Goal: Task Accomplishment & Management: Manage account settings

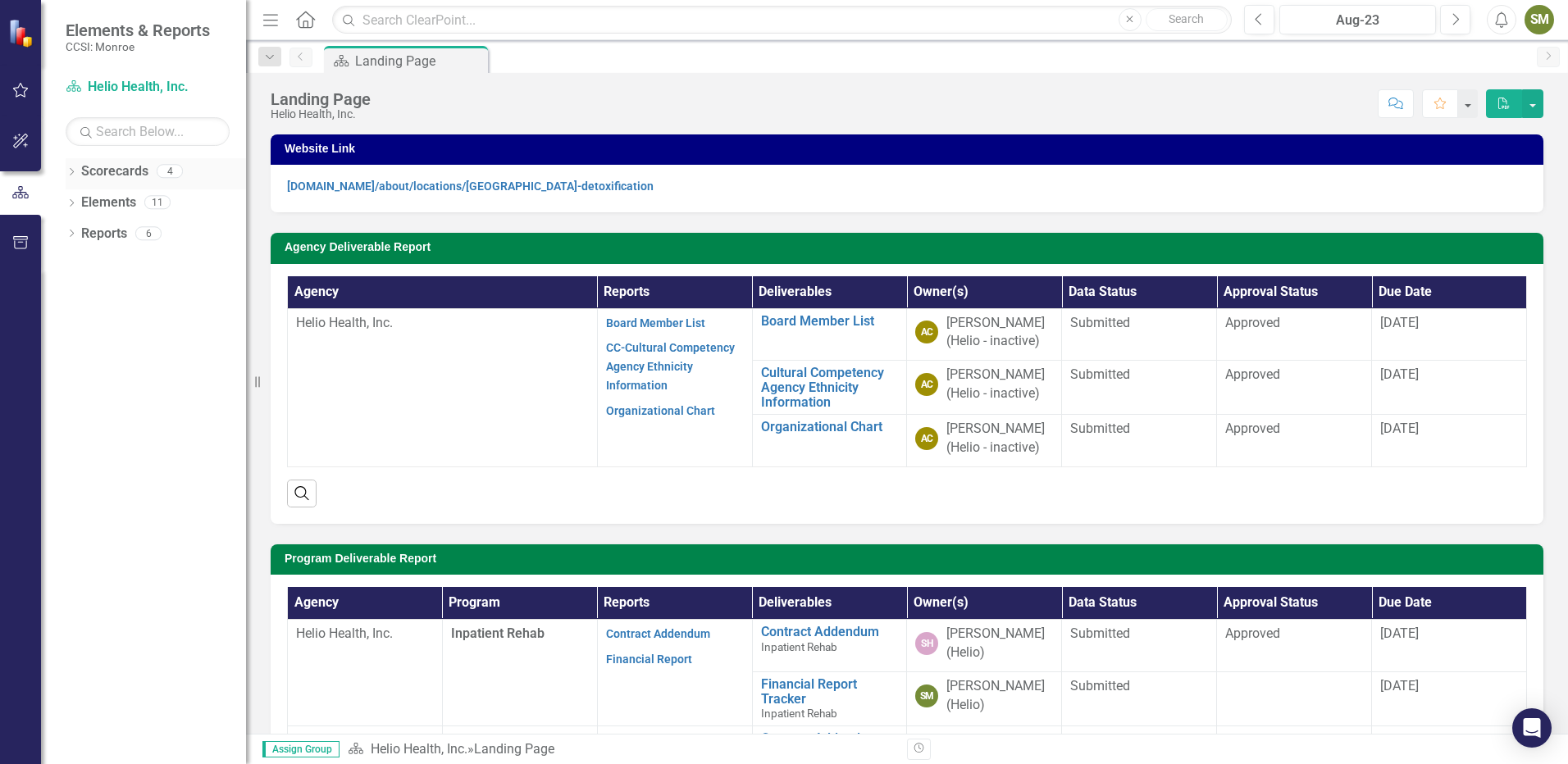
click at [74, 172] on icon "Dropdown" at bounding box center [71, 174] width 12 height 9
click at [123, 204] on link "Helio Health, Inc." at bounding box center [168, 203] width 156 height 19
click at [81, 204] on icon at bounding box center [81, 201] width 4 height 8
click at [123, 231] on link "Inpatient Rehab" at bounding box center [175, 234] width 139 height 19
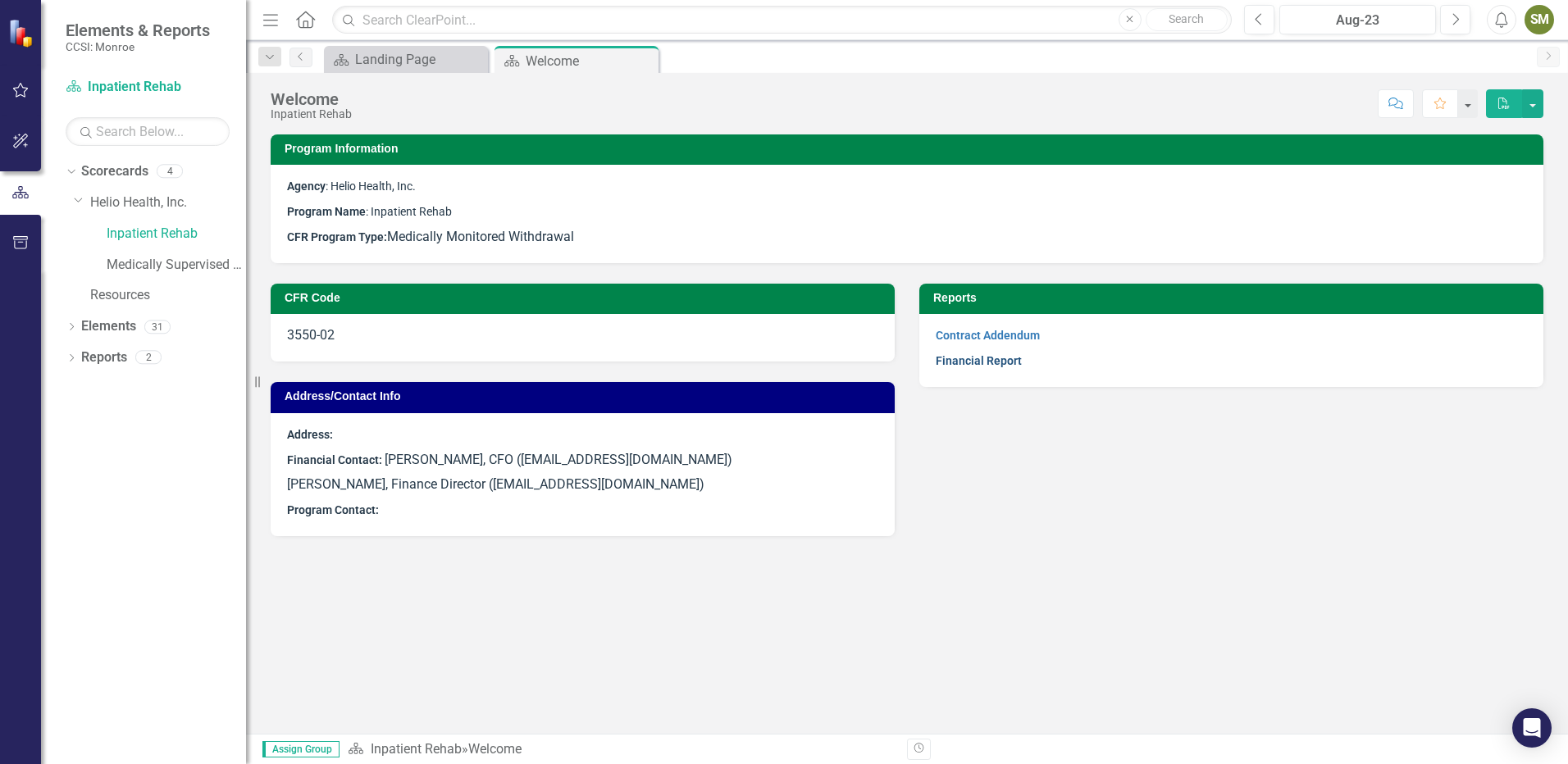
click at [960, 362] on link "Financial Report" at bounding box center [978, 360] width 86 height 13
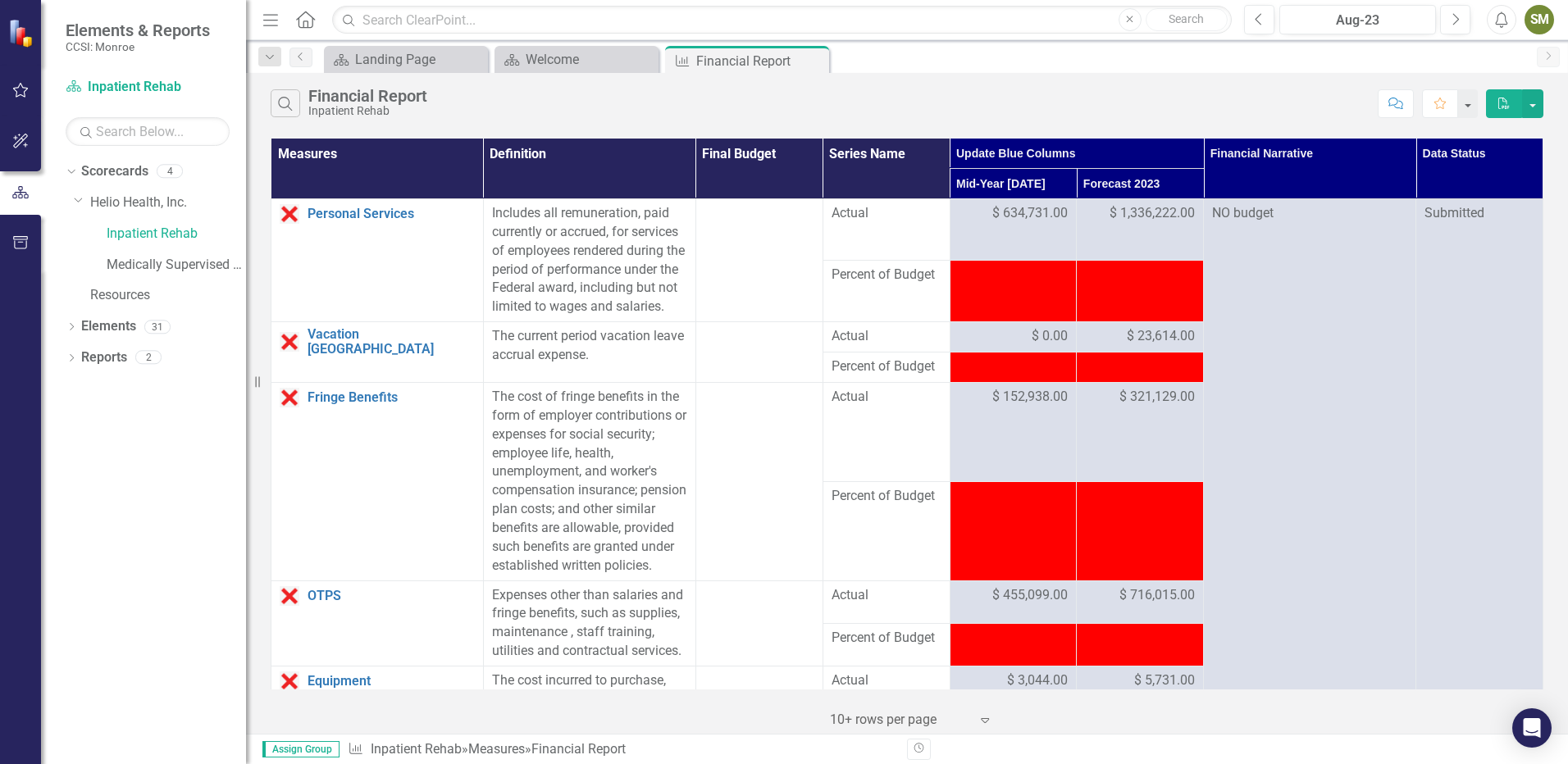
click at [981, 151] on th "Update Blue Columns" at bounding box center [1076, 154] width 254 height 30
click at [1049, 177] on th "Mid-Year [DATE] Sort Ascending" at bounding box center [1013, 184] width 127 height 30
click at [1054, 187] on th "Mid-Year [DATE] Sort Descending" at bounding box center [1013, 184] width 127 height 30
click at [1054, 187] on th "Mid-Year [DATE]" at bounding box center [1013, 184] width 127 height 30
click at [1178, 181] on th "Forecast 2023 Sort Ascending" at bounding box center [1140, 184] width 127 height 30
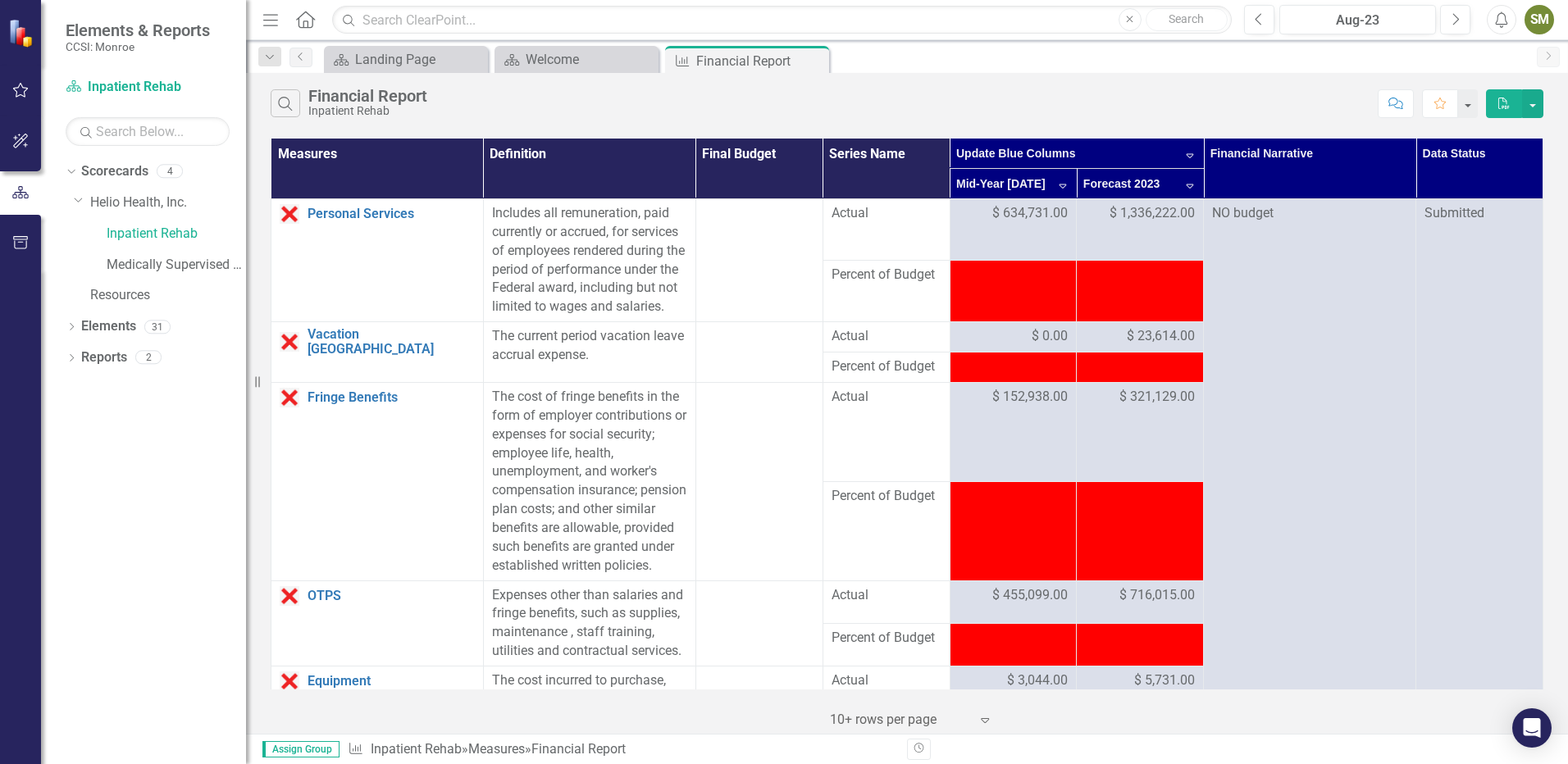
click at [1179, 154] on th "Update Blue Columns Sort Descending" at bounding box center [1076, 154] width 254 height 30
click at [1179, 154] on th "Update Blue Columns" at bounding box center [1076, 154] width 254 height 30
click at [1179, 154] on th "Update Blue Columns Sort Ascending" at bounding box center [1076, 154] width 254 height 30
click at [1052, 182] on th "Mid-Year [DATE] Sort Descending" at bounding box center [1013, 184] width 127 height 30
click at [1130, 185] on th "Forecast 2023" at bounding box center [1140, 184] width 127 height 30
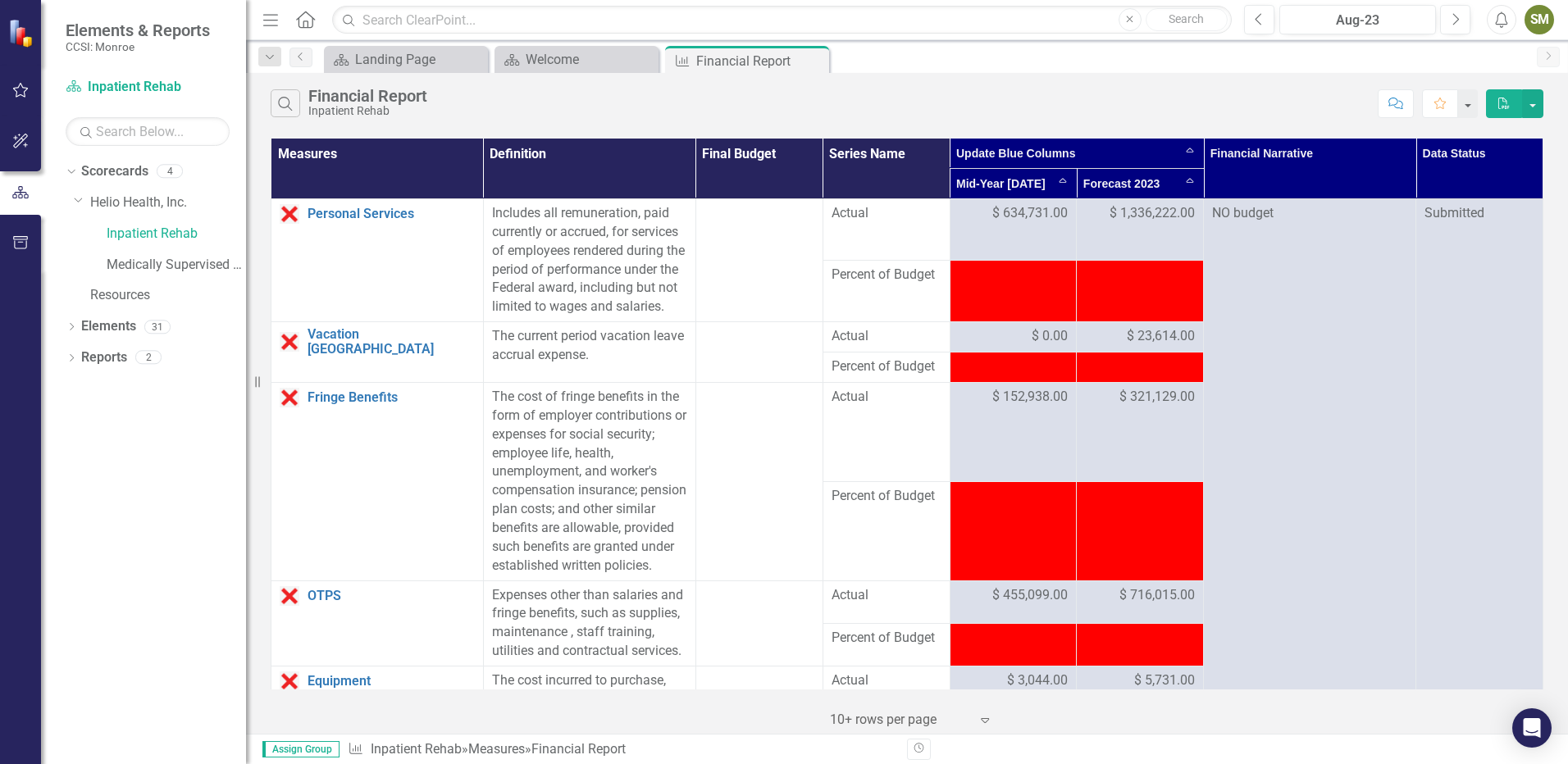
click at [997, 153] on th "Update Blue Columns Sort Ascending" at bounding box center [1076, 154] width 254 height 30
click at [1181, 157] on th "Update Blue Columns Sort Descending" at bounding box center [1076, 154] width 254 height 30
click at [149, 228] on link "Inpatient Rehab" at bounding box center [175, 234] width 139 height 19
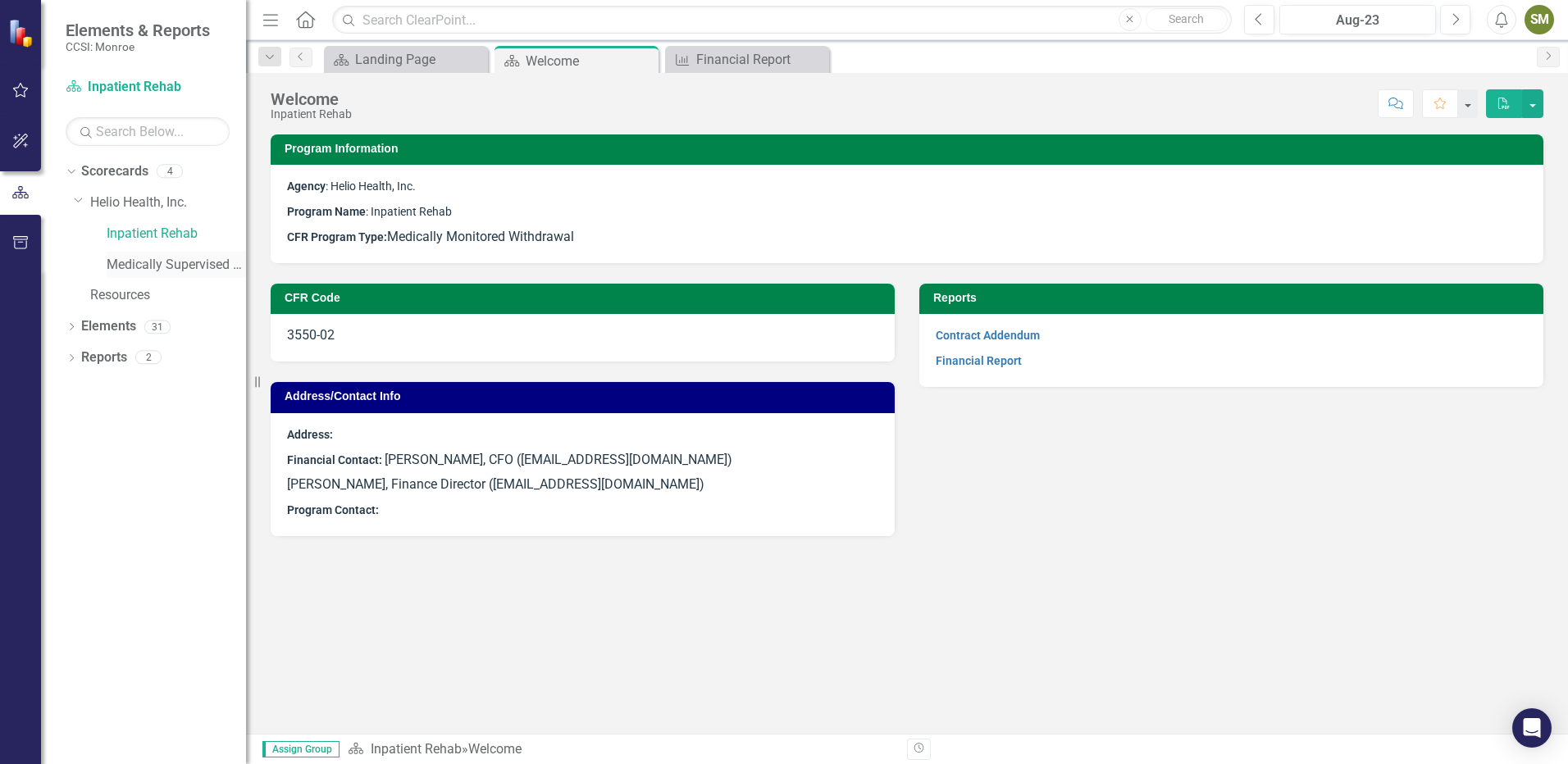
click at [155, 260] on link "Medically Supervised Withdrawal Residence" at bounding box center [175, 265] width 139 height 19
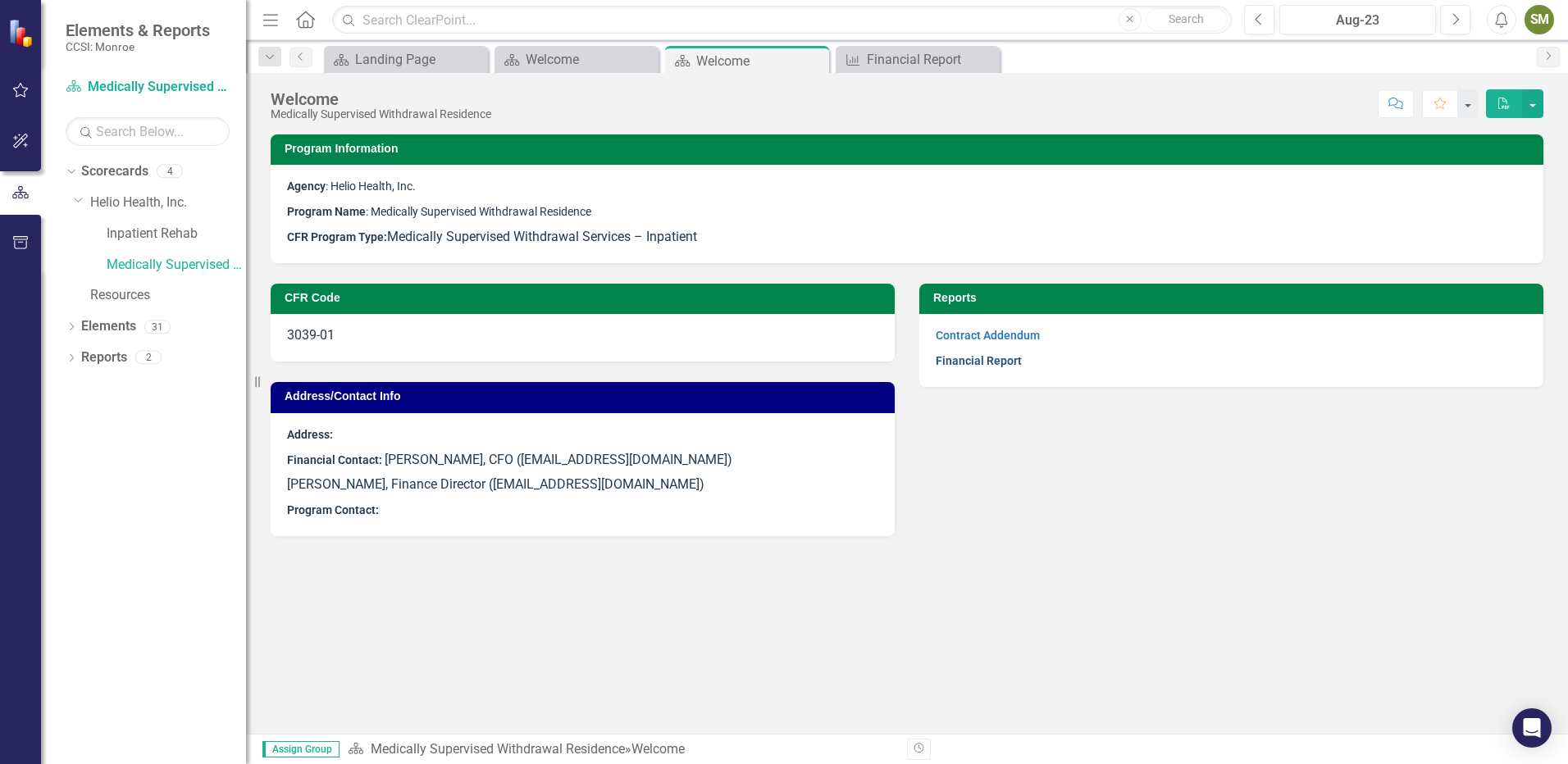
click at [953, 360] on link "Financial Report" at bounding box center [978, 360] width 86 height 13
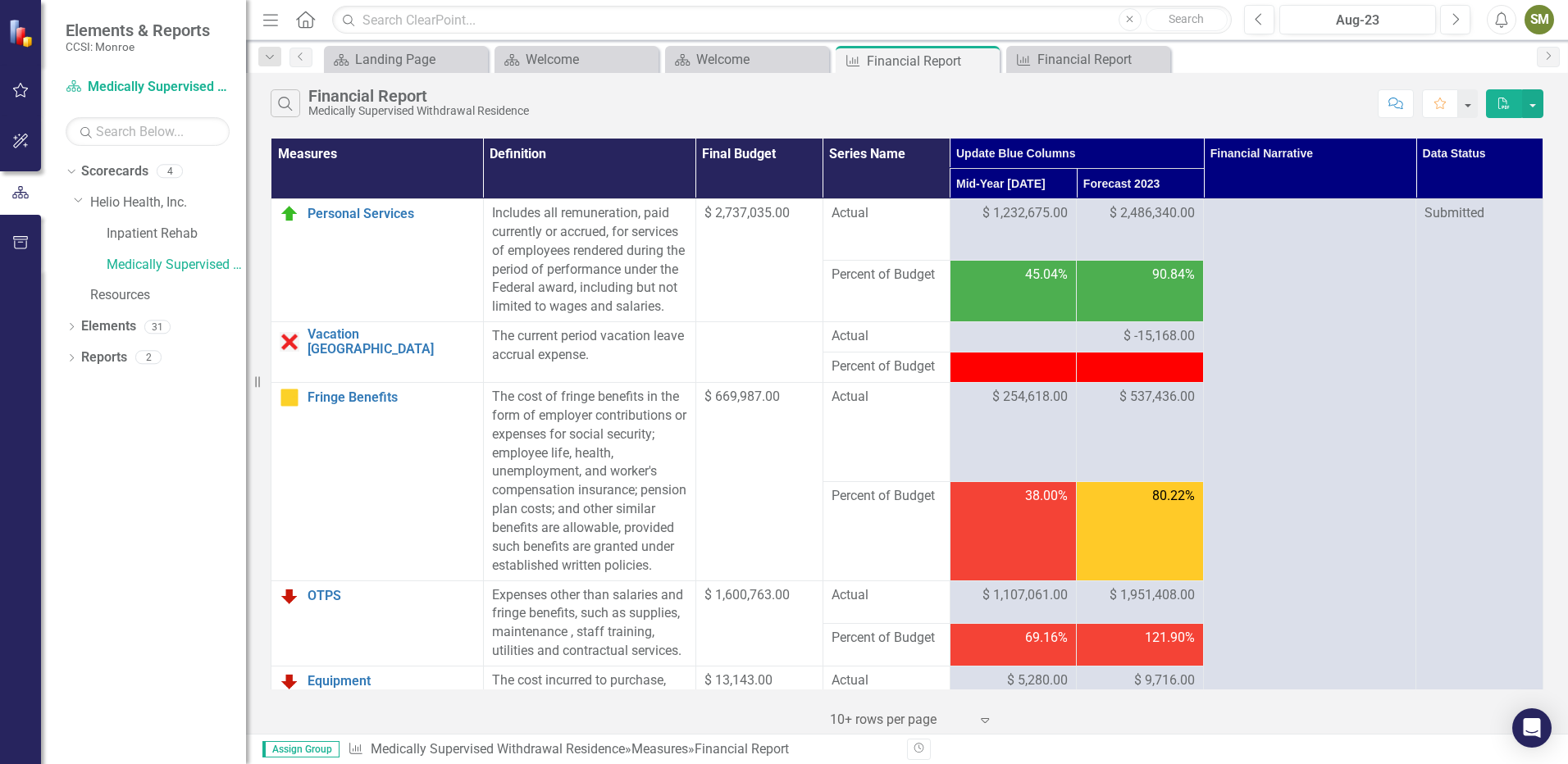
click at [984, 150] on th "Update Blue Columns" at bounding box center [1076, 154] width 254 height 30
click at [1184, 150] on th "Update Blue Columns Sort Ascending" at bounding box center [1076, 154] width 254 height 30
click at [1048, 187] on th "Mid-Year [DATE] Sort Descending" at bounding box center [1013, 184] width 127 height 30
click at [970, 184] on th "Mid-Year [DATE]" at bounding box center [1013, 184] width 127 height 30
click at [130, 232] on link "Inpatient Rehab" at bounding box center [175, 234] width 139 height 19
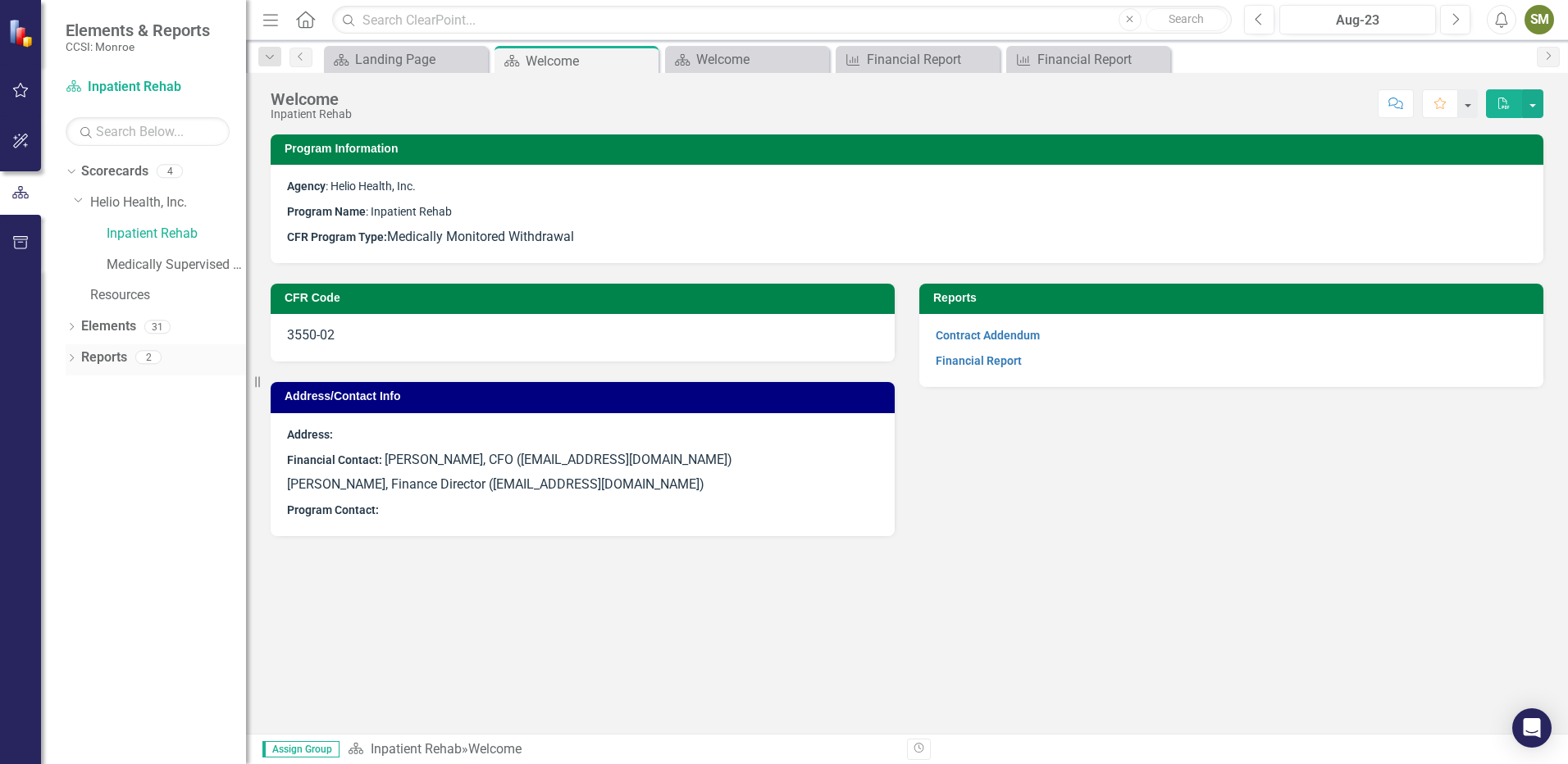
click at [72, 356] on icon "Dropdown" at bounding box center [71, 359] width 12 height 9
click at [79, 389] on icon "Dropdown" at bounding box center [76, 385] width 9 height 12
click at [79, 389] on icon at bounding box center [79, 386] width 4 height 7
click at [108, 412] on div "Welcome" at bounding box center [166, 414] width 159 height 15
click at [426, 58] on div "Landing Page" at bounding box center [409, 59] width 108 height 20
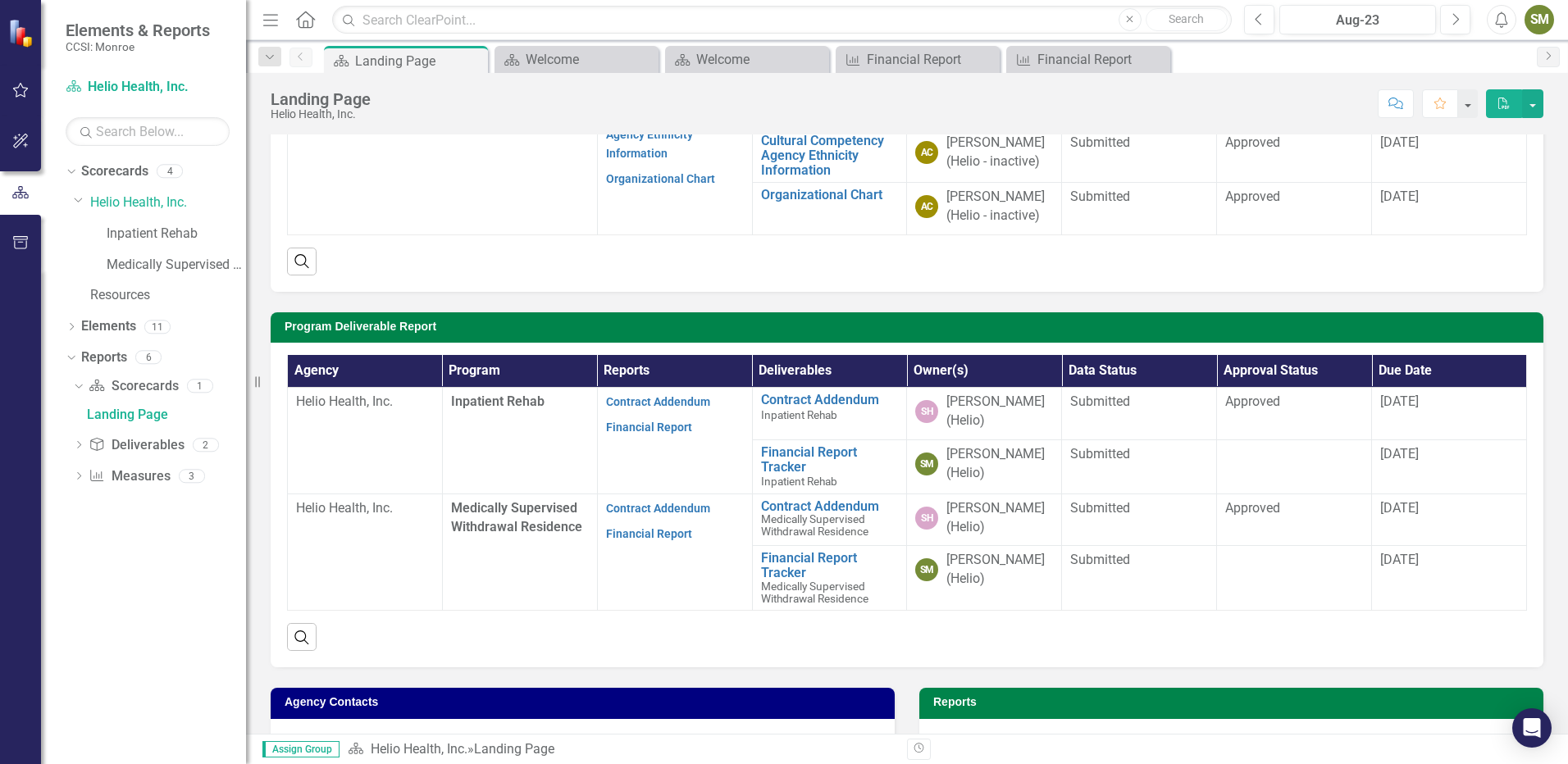
scroll to position [246, 0]
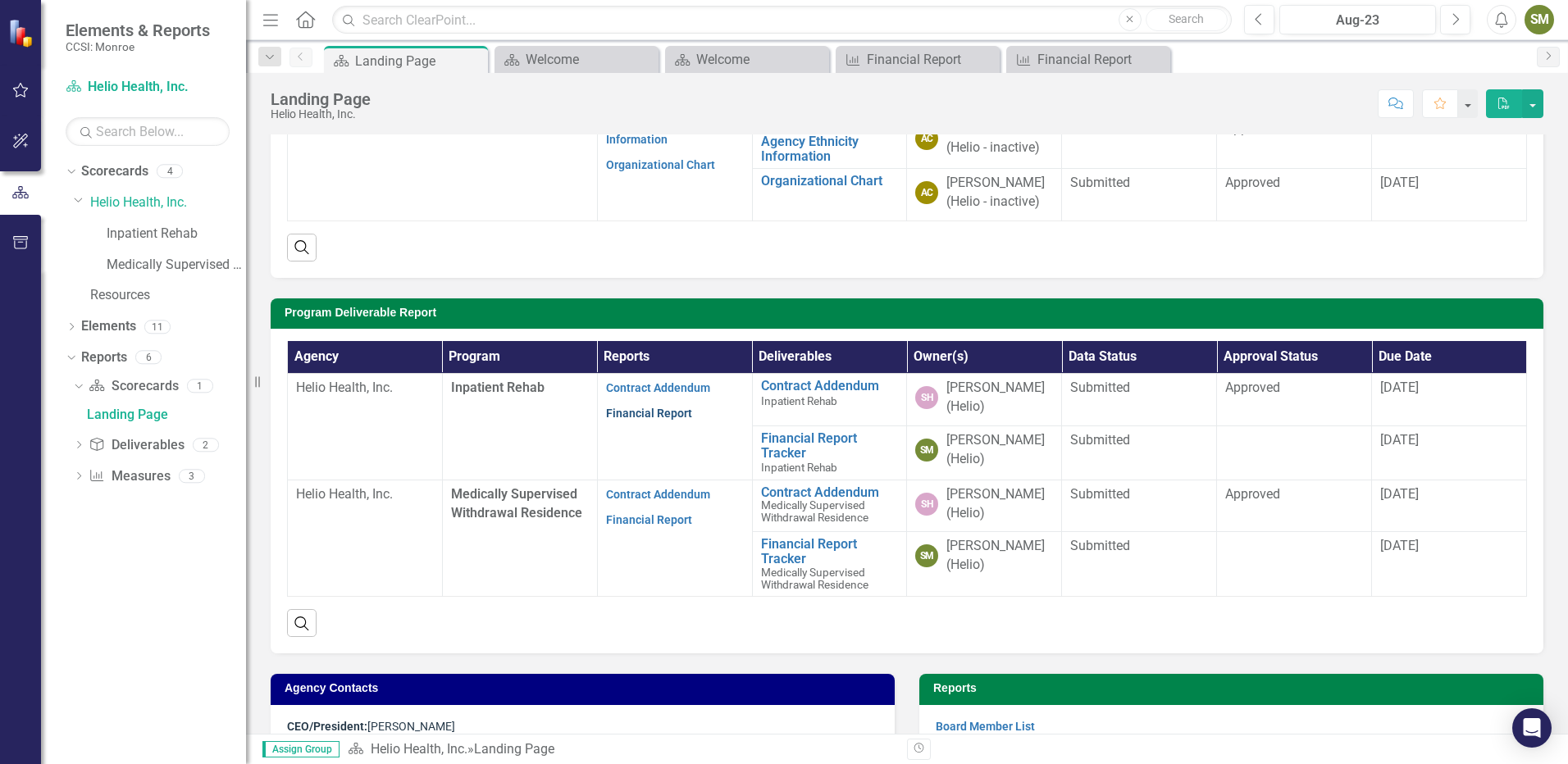
click at [627, 411] on link "Financial Report" at bounding box center [648, 413] width 86 height 13
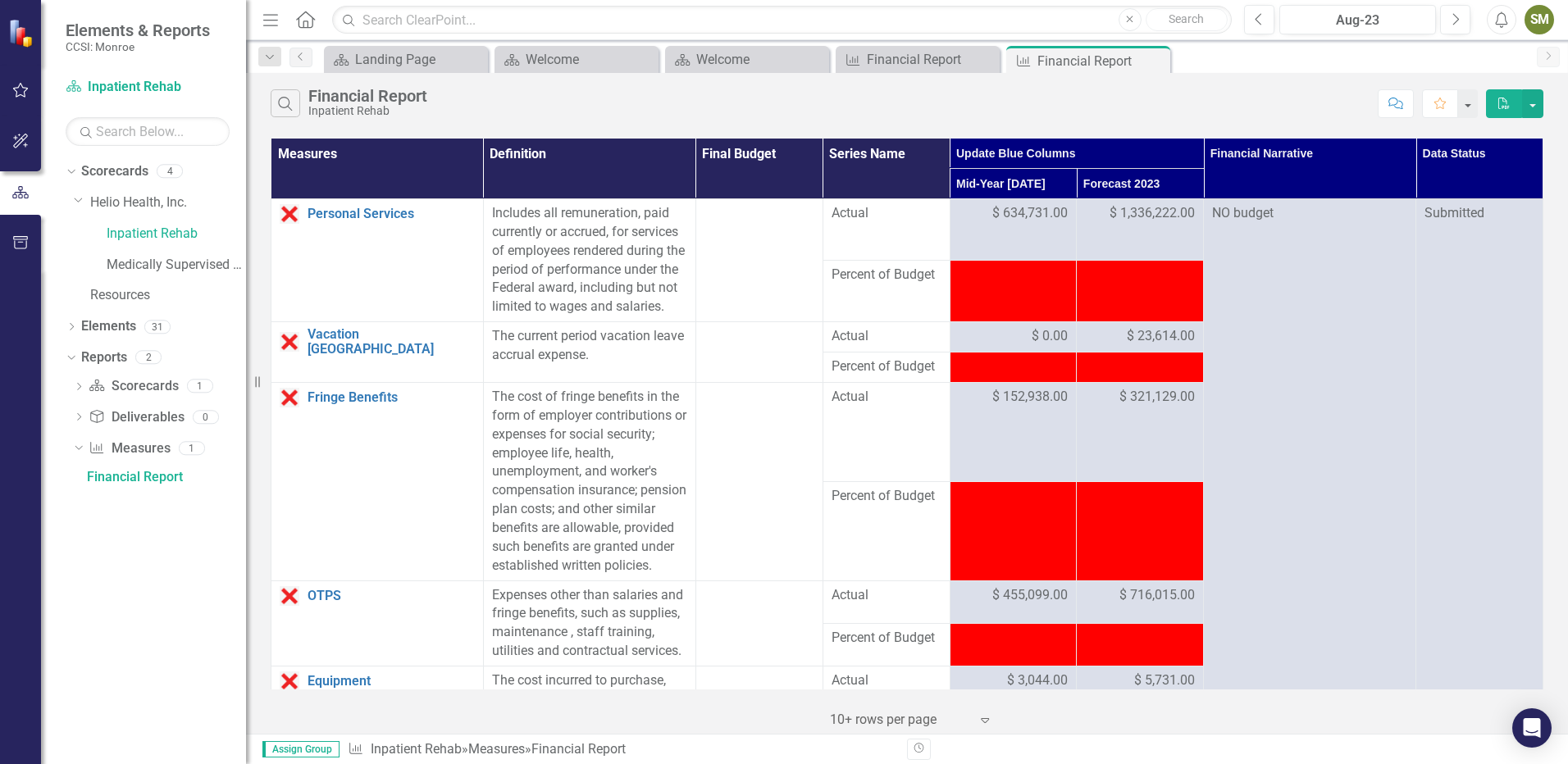
click at [1501, 101] on icon "PDF" at bounding box center [1503, 103] width 15 height 12
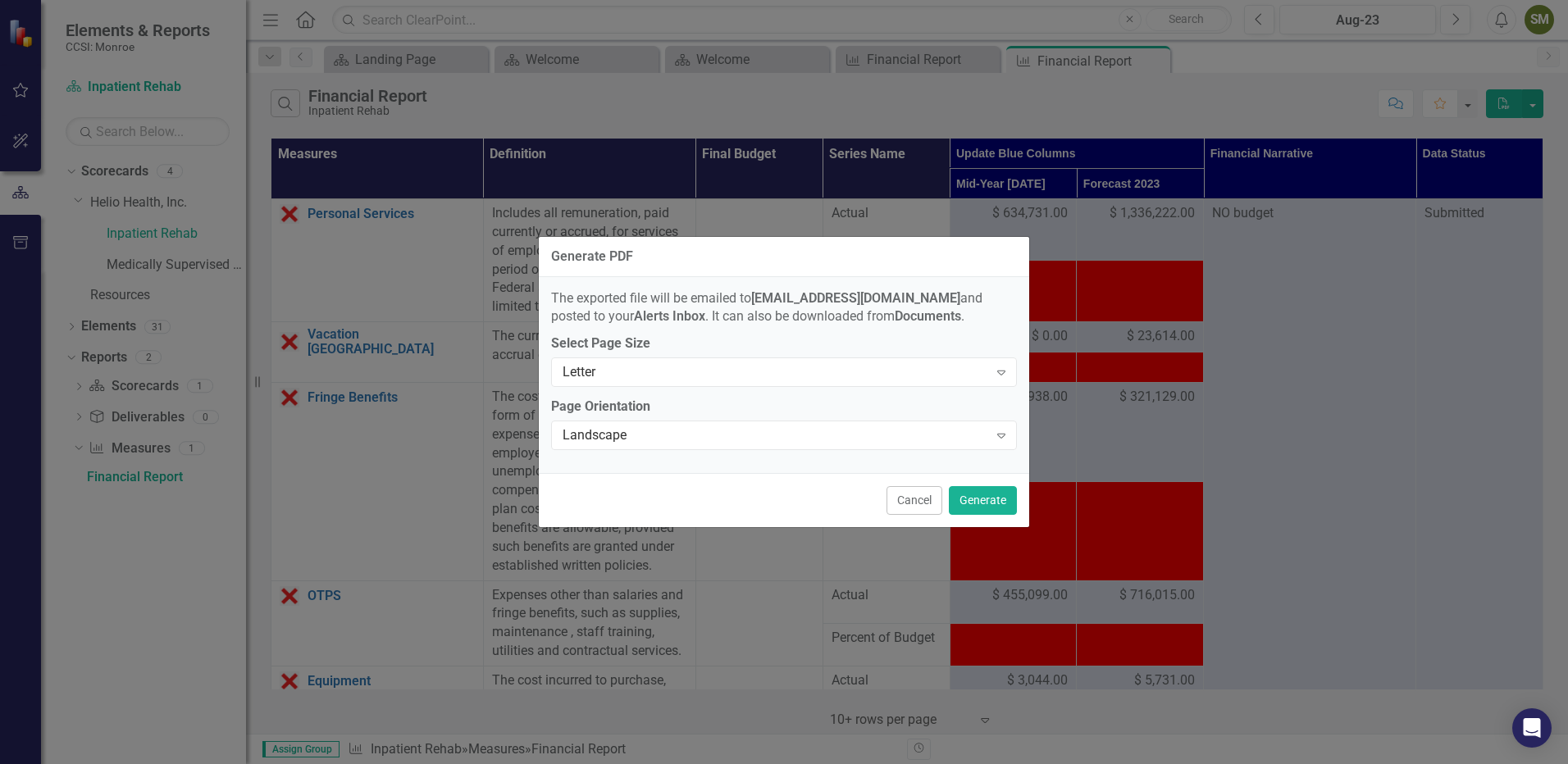
click at [916, 497] on button "Cancel" at bounding box center [914, 500] width 56 height 28
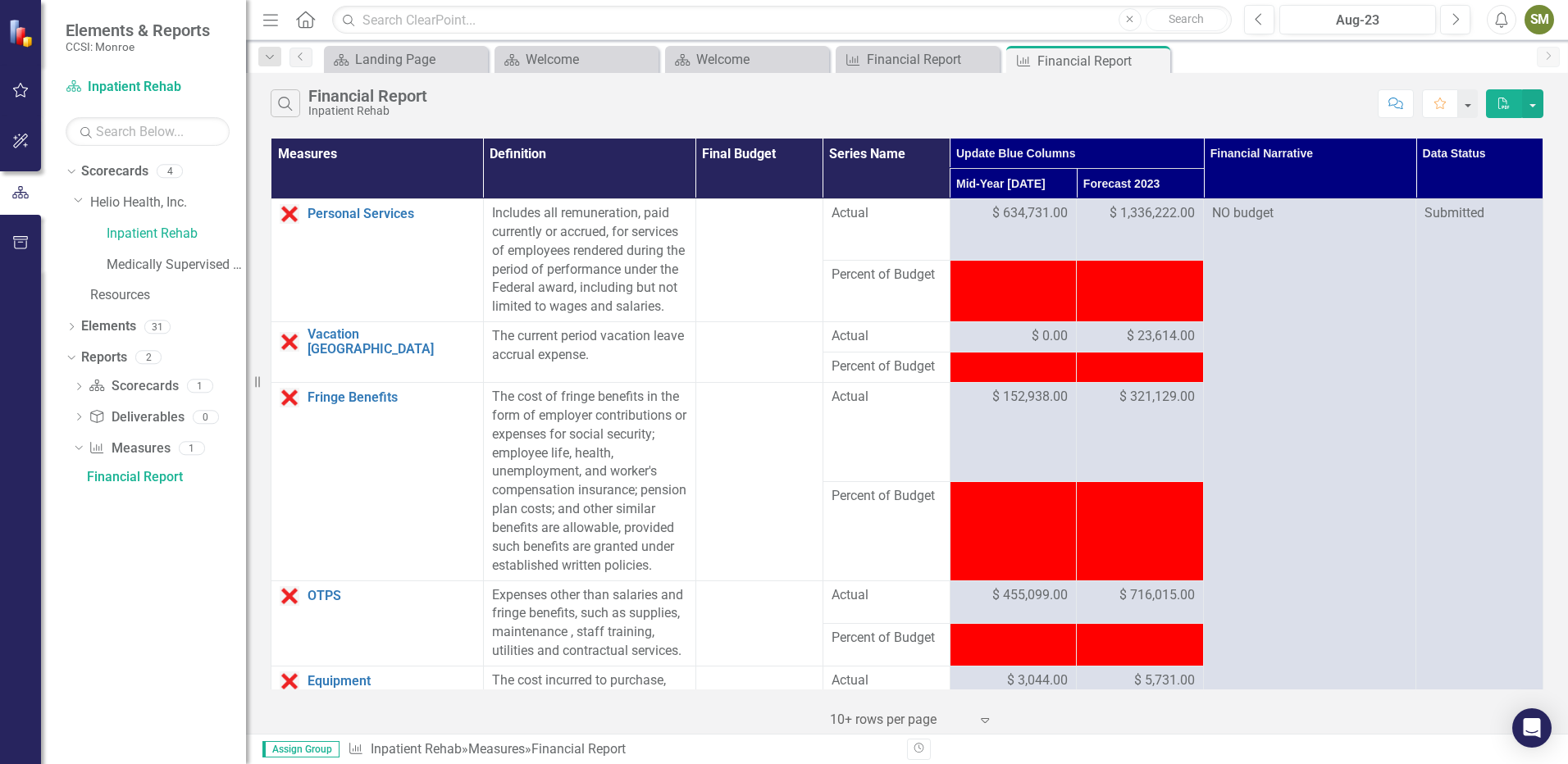
click at [965, 150] on th "Update Blue Columns" at bounding box center [1076, 154] width 254 height 30
drag, startPoint x: 978, startPoint y: 177, endPoint x: 1105, endPoint y: 172, distance: 127.1
click at [978, 176] on th "Mid-Year [DATE] Sort Ascending" at bounding box center [1013, 184] width 127 height 30
click at [1056, 182] on th "Mid-Year [DATE] Sort Descending" at bounding box center [1013, 184] width 127 height 30
click at [1144, 181] on th "Forecast 2023" at bounding box center [1140, 184] width 127 height 30
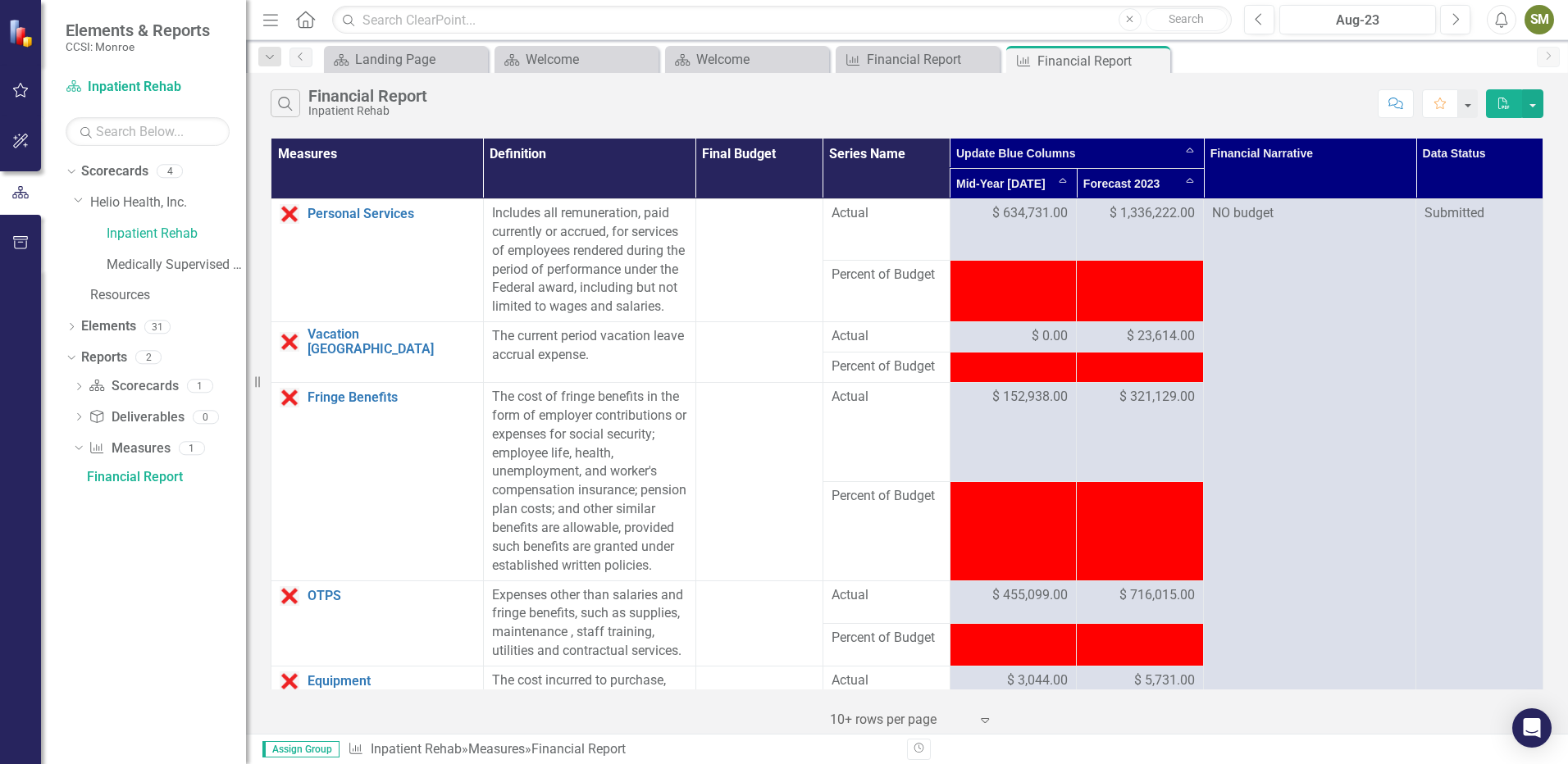
click at [1179, 183] on th "Forecast 2023 Sort Ascending" at bounding box center [1140, 184] width 127 height 30
click at [1180, 157] on th "Update Blue Columns Sort Descending" at bounding box center [1076, 154] width 254 height 30
click at [1180, 157] on th "Update Blue Columns" at bounding box center [1076, 154] width 254 height 30
click at [645, 61] on icon at bounding box center [644, 59] width 9 height 9
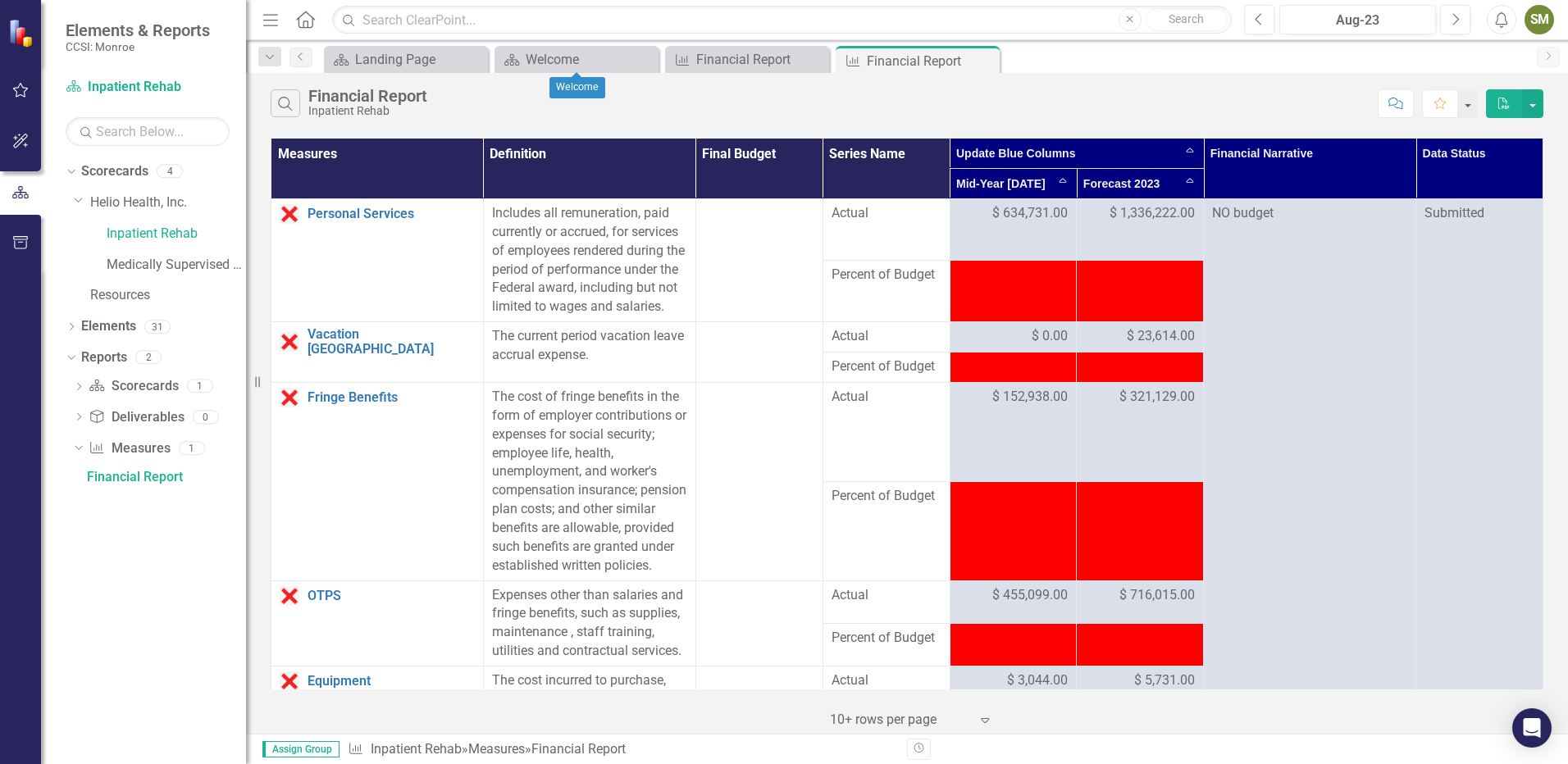
click at [0, 0] on icon at bounding box center [0, 0] width 0 height 0
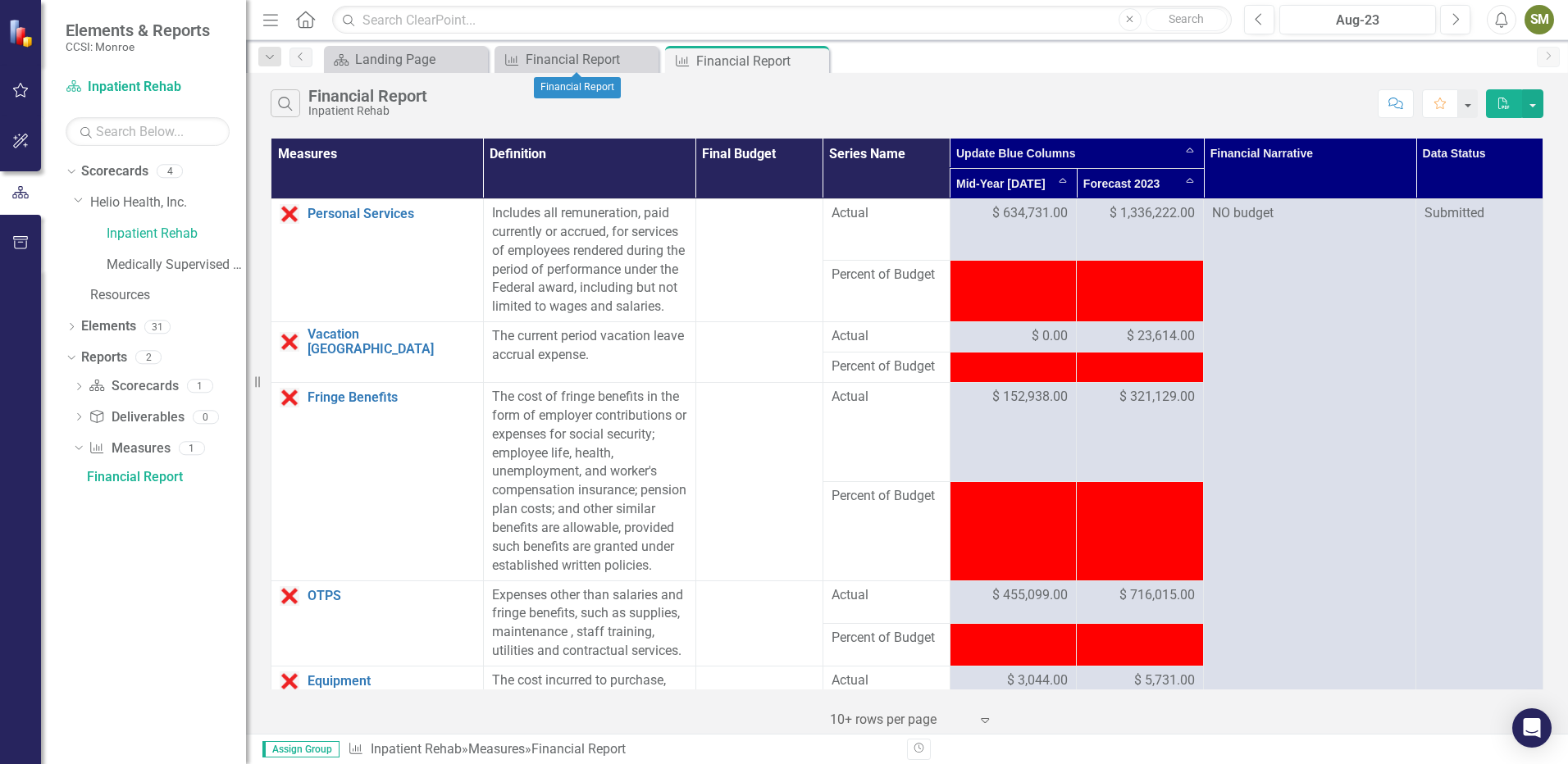
click at [0, 0] on icon at bounding box center [0, 0] width 0 height 0
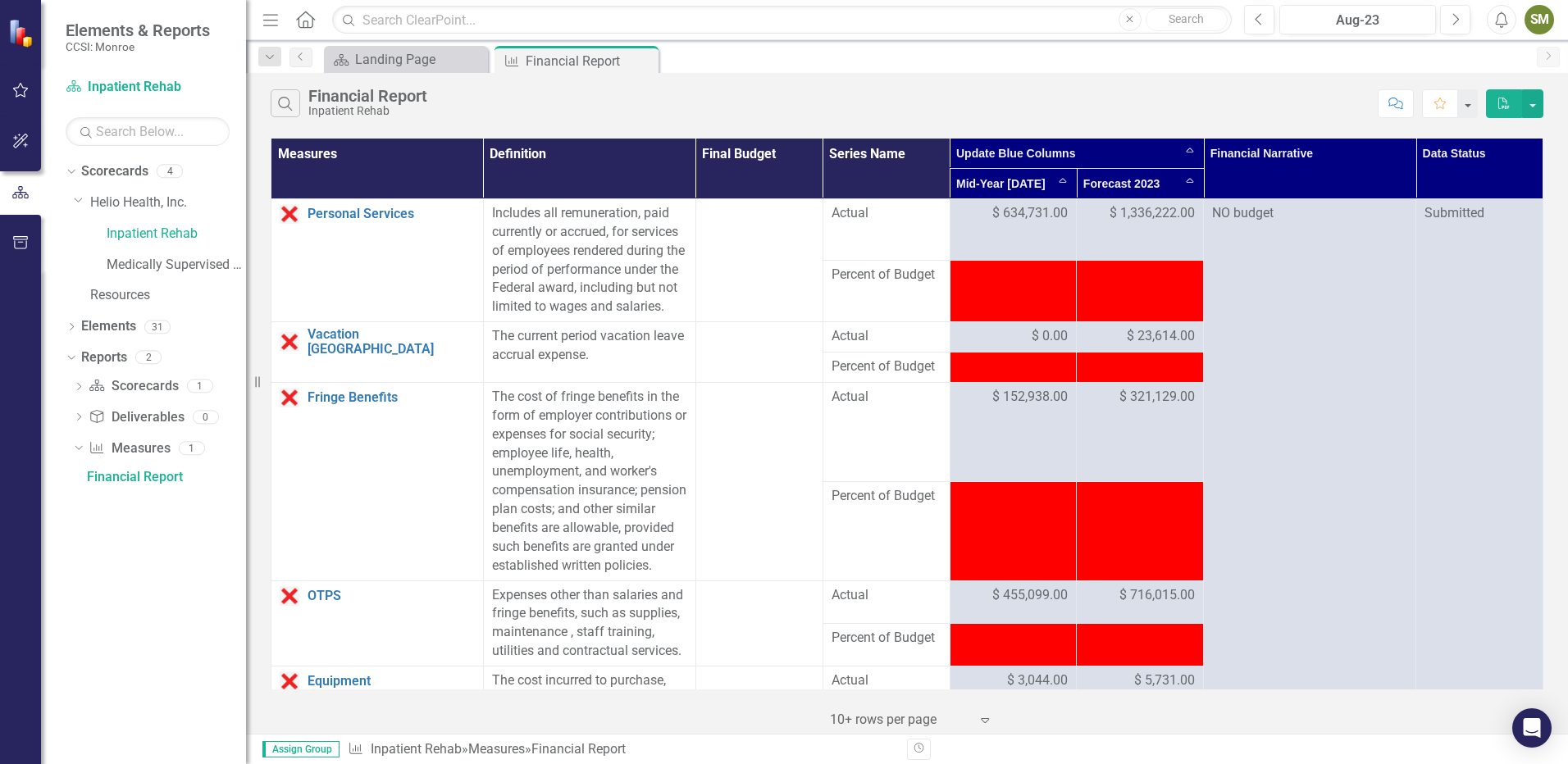
click at [0, 0] on icon "Close" at bounding box center [0, 0] width 0 height 0
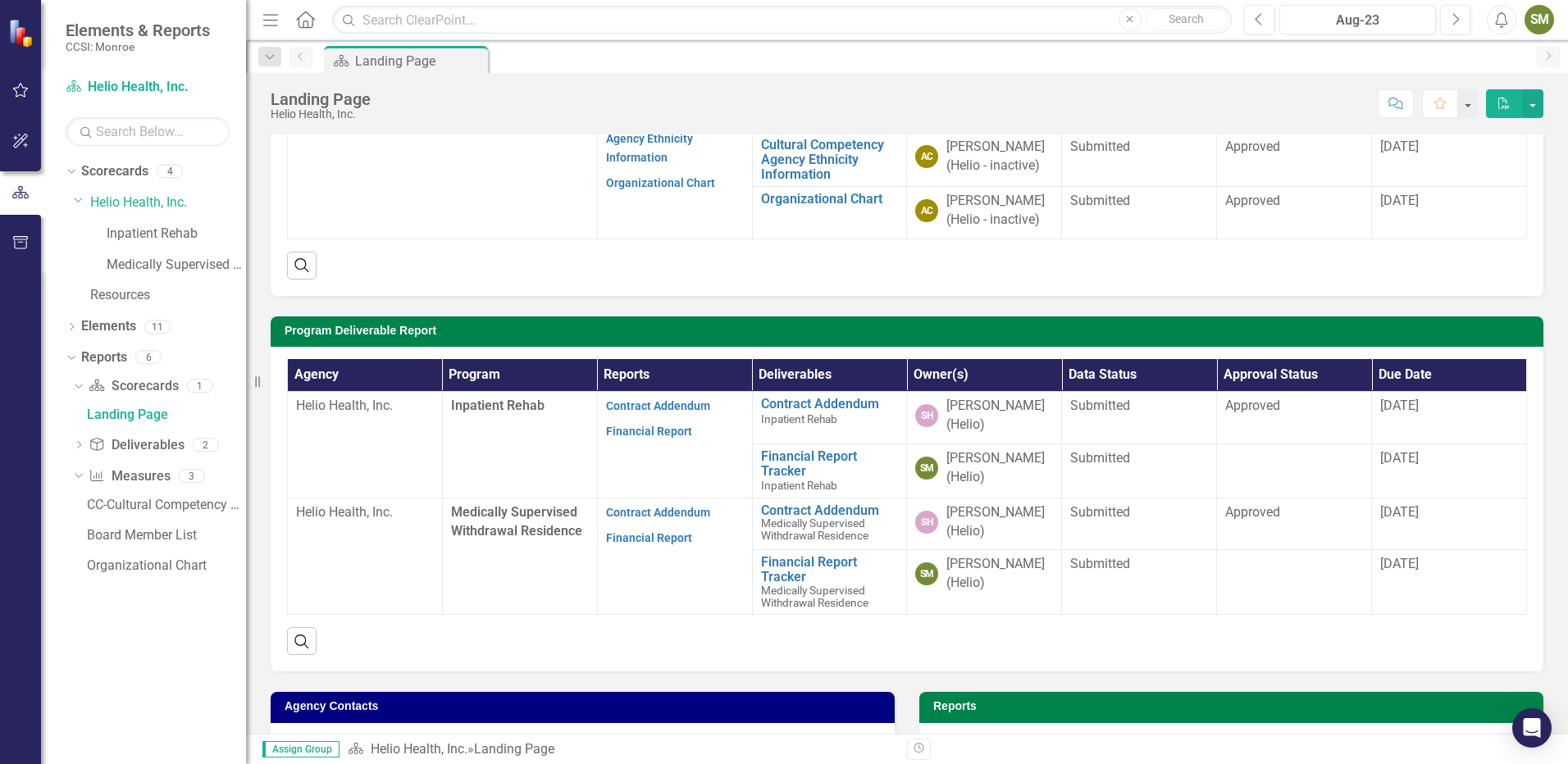
scroll to position [328, 0]
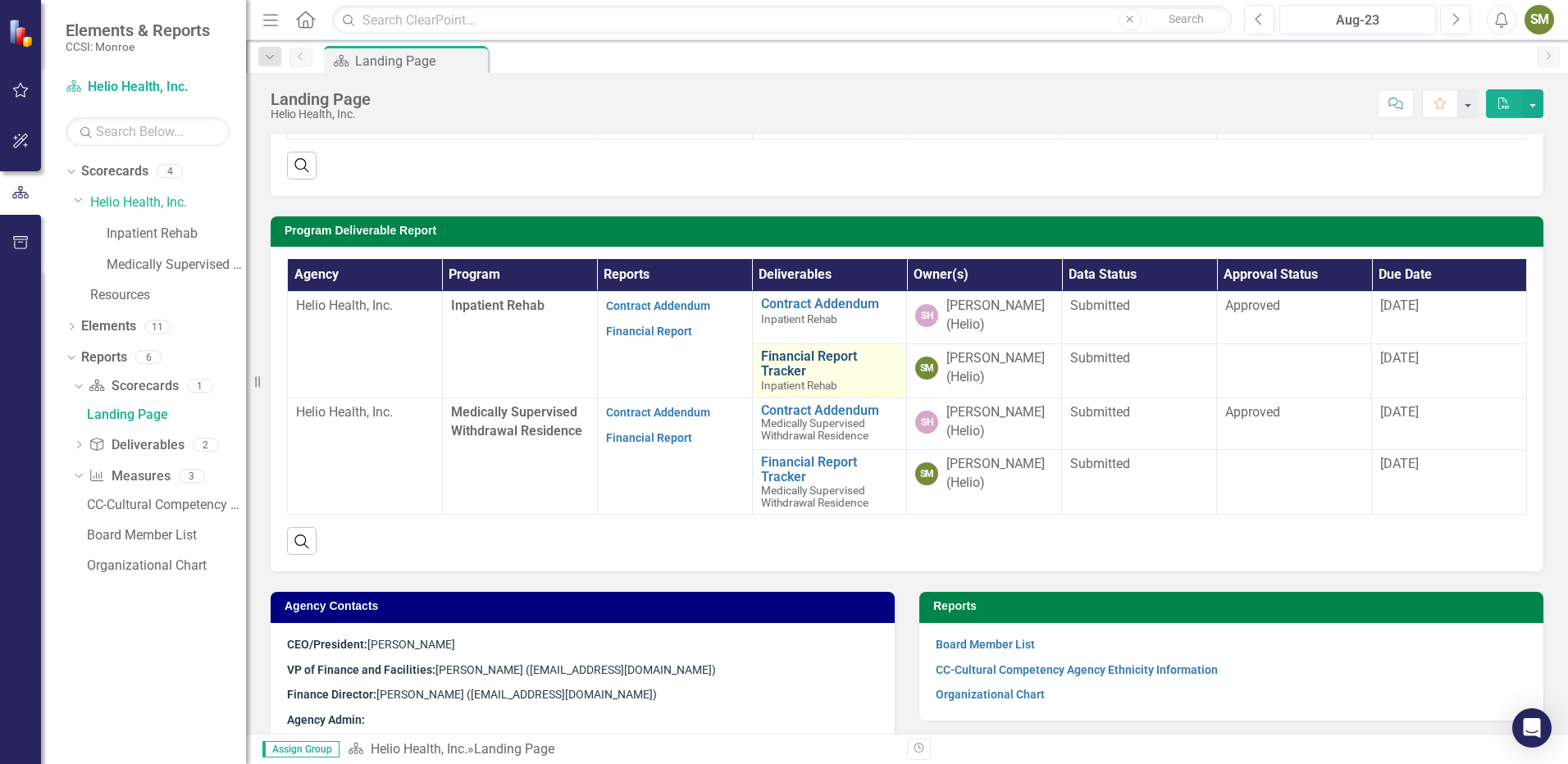
click at [781, 355] on link "Financial Report Tracker" at bounding box center [830, 363] width 138 height 28
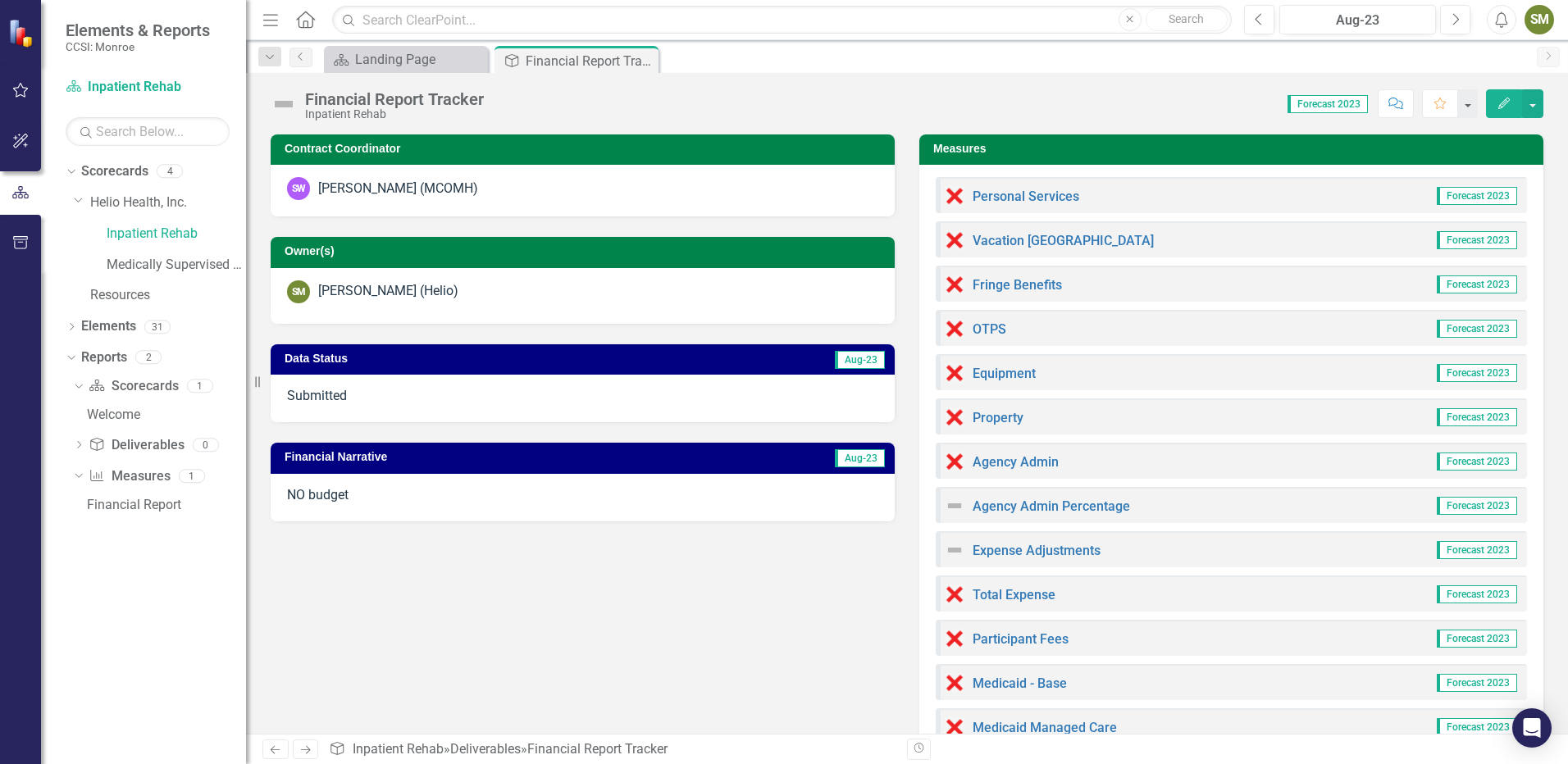
click at [1340, 97] on span "Forecast 2023" at bounding box center [1327, 104] width 81 height 18
click at [1340, 100] on span "Forecast 2023" at bounding box center [1327, 104] width 81 height 18
click at [1535, 109] on button "button" at bounding box center [1533, 104] width 21 height 28
click at [1326, 107] on span "Forecast 2023" at bounding box center [1327, 104] width 81 height 18
click at [1323, 105] on span "Forecast 2023" at bounding box center [1327, 104] width 81 height 18
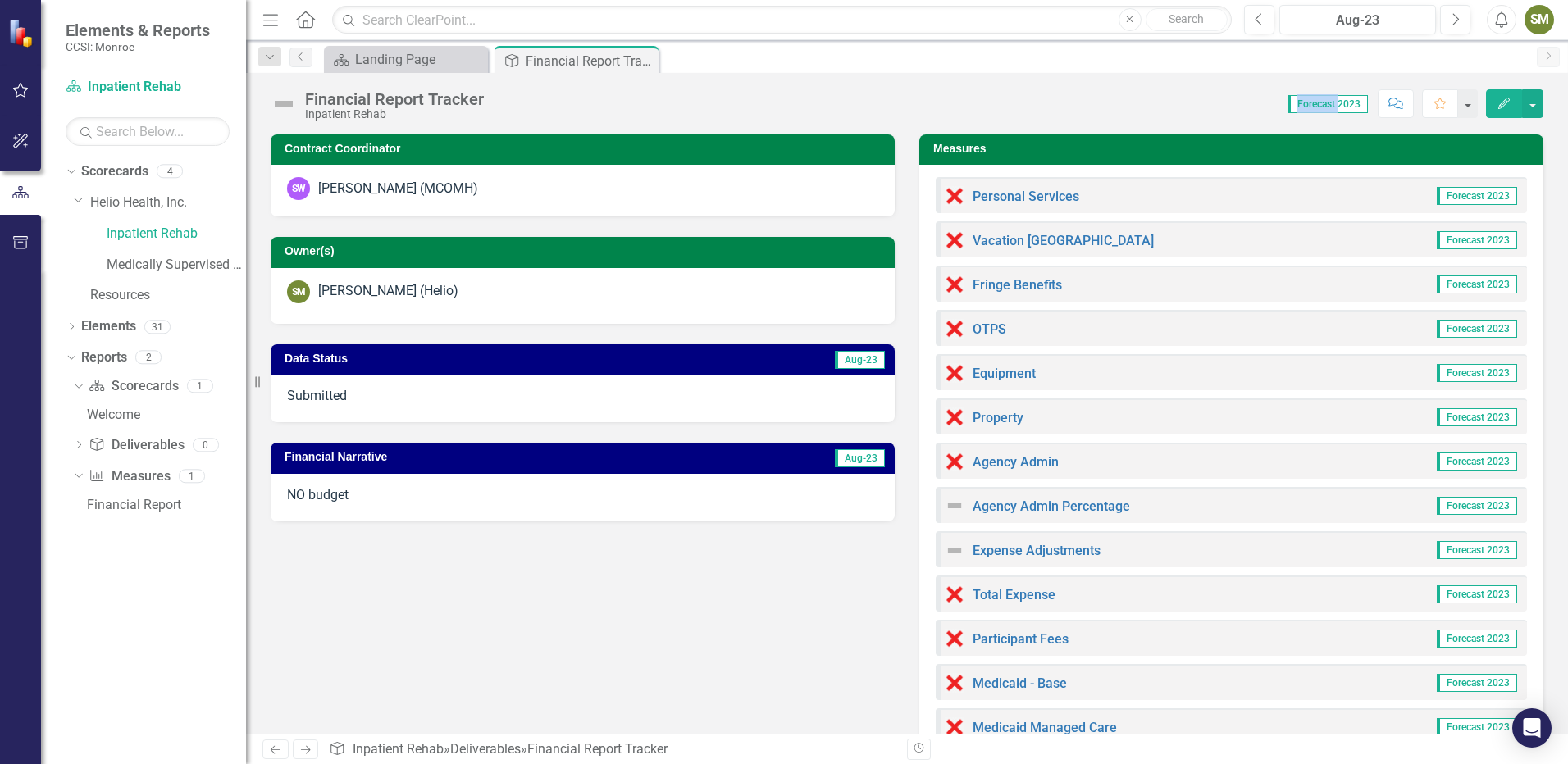
click at [1323, 105] on span "Forecast 2023" at bounding box center [1327, 104] width 81 height 18
click at [846, 360] on span "Aug-23" at bounding box center [860, 359] width 50 height 18
click at [77, 174] on div "Dropdown" at bounding box center [71, 174] width 12 height 8
click at [124, 89] on link "Scorecard Inpatient Rehab" at bounding box center [147, 87] width 164 height 19
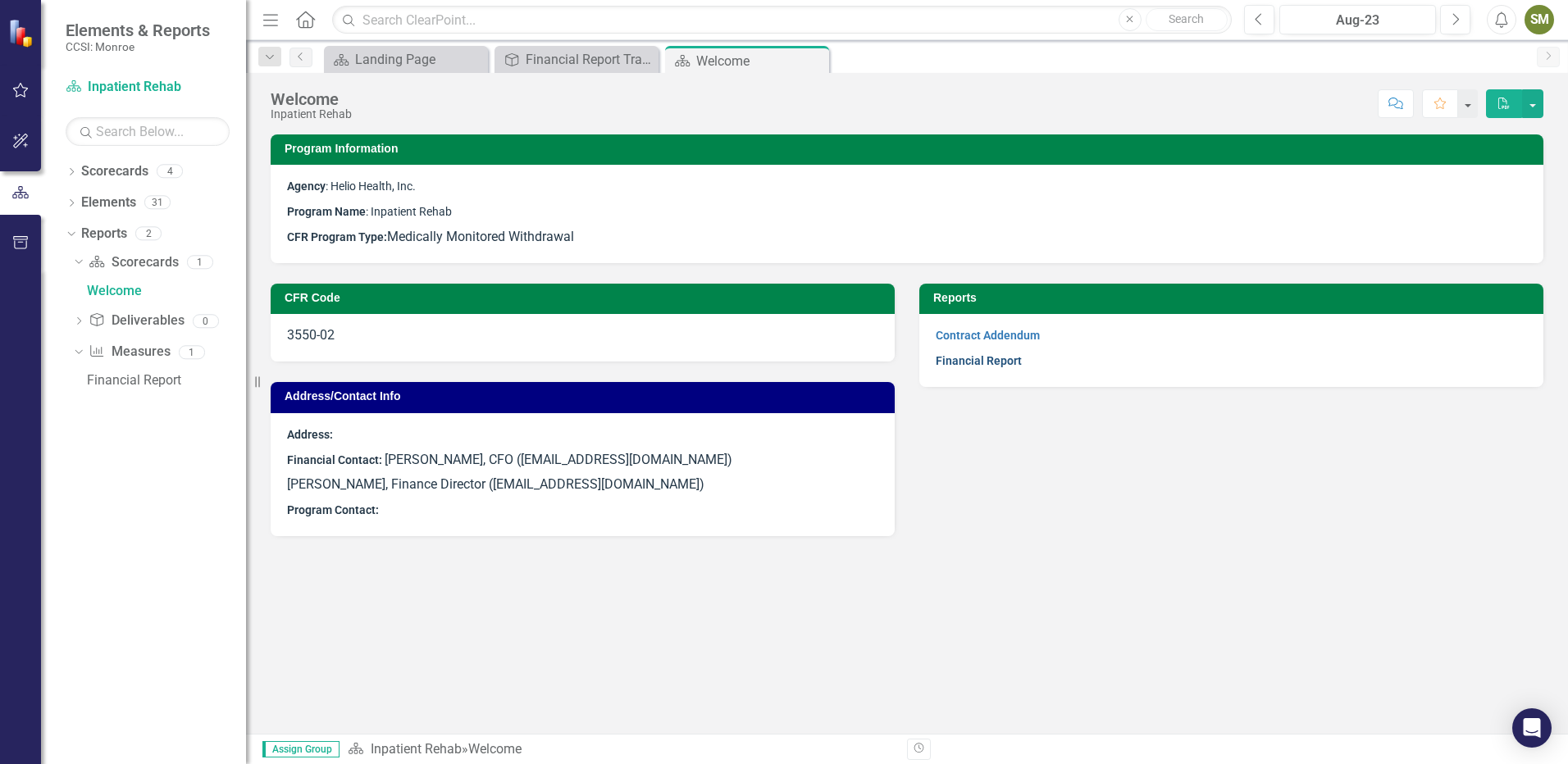
click at [961, 360] on link "Financial Report" at bounding box center [978, 360] width 86 height 13
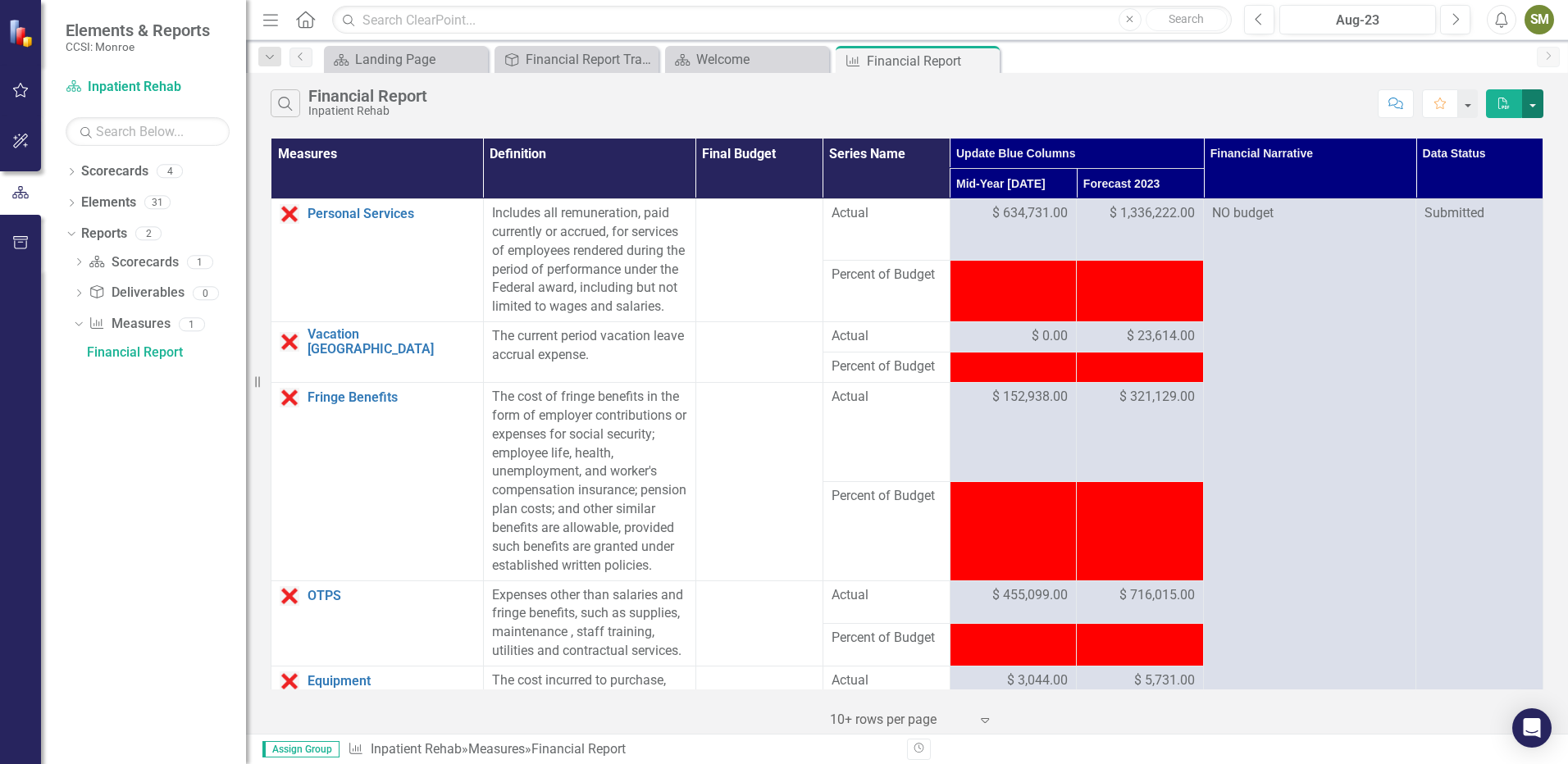
click at [1536, 100] on button "button" at bounding box center [1533, 104] width 21 height 28
click at [1391, 107] on icon "Comment" at bounding box center [1395, 103] width 15 height 12
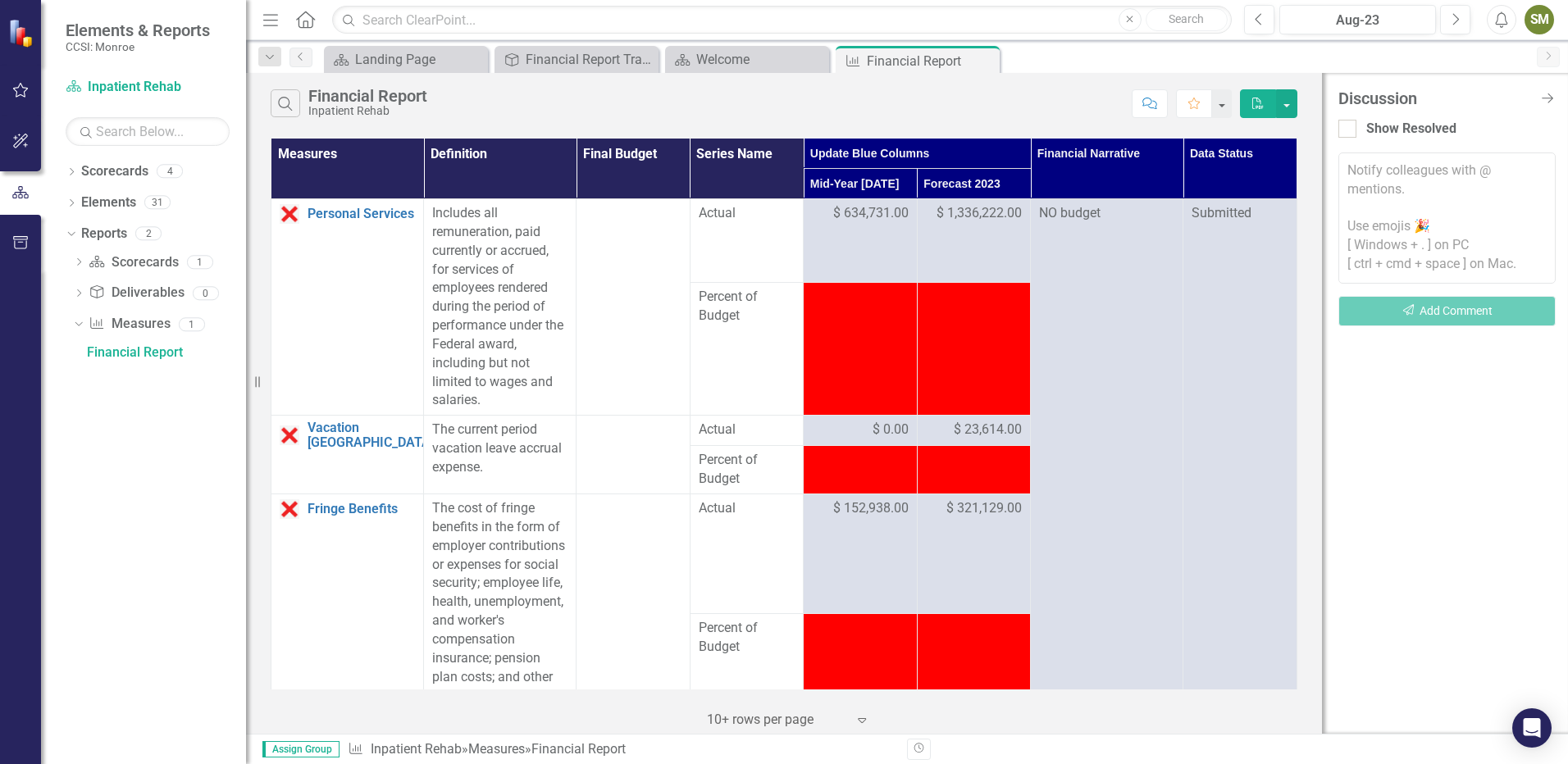
click at [870, 158] on th "Update Blue Columns" at bounding box center [917, 154] width 228 height 30
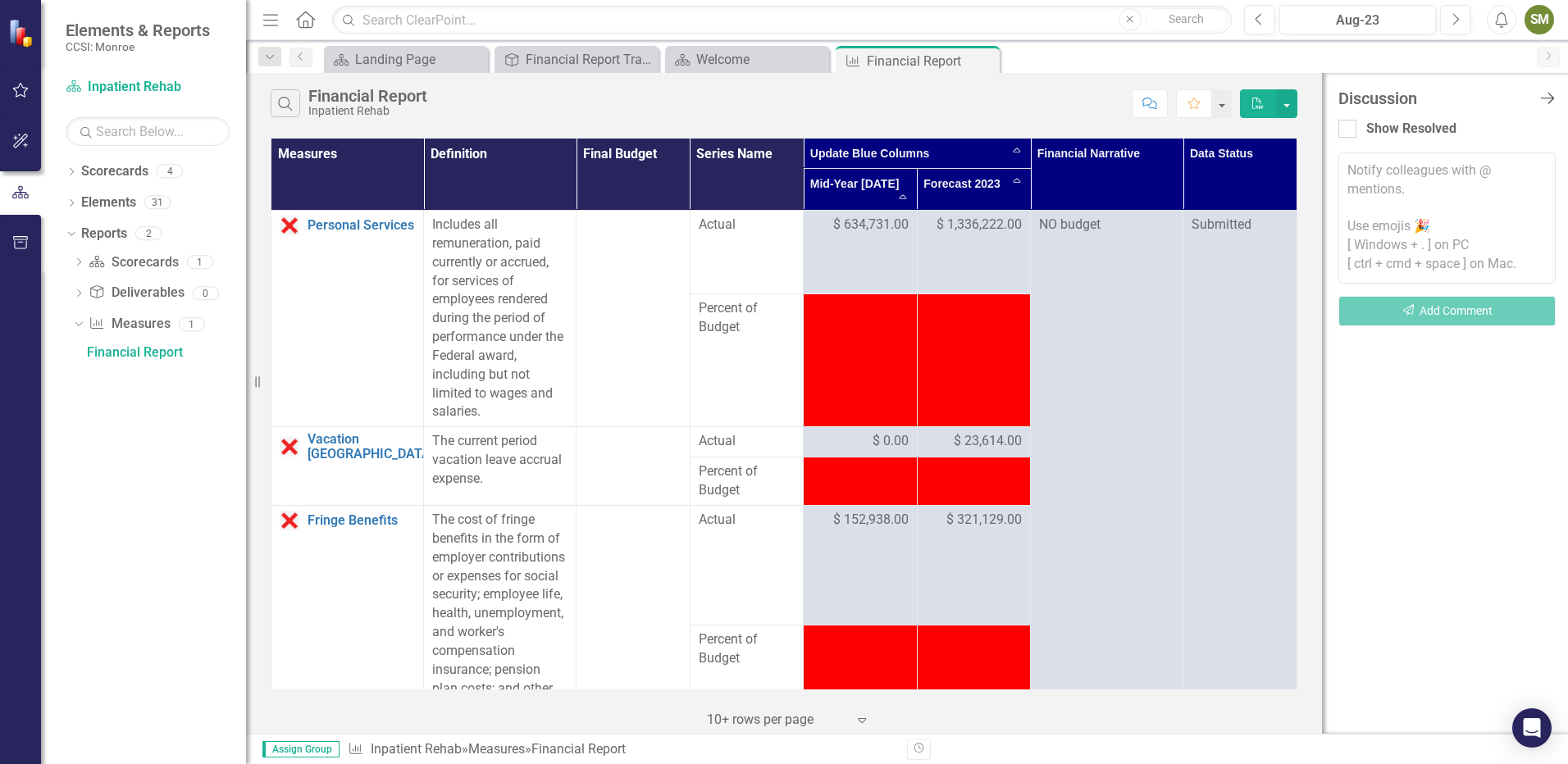
click at [1541, 98] on icon at bounding box center [1547, 98] width 14 height 12
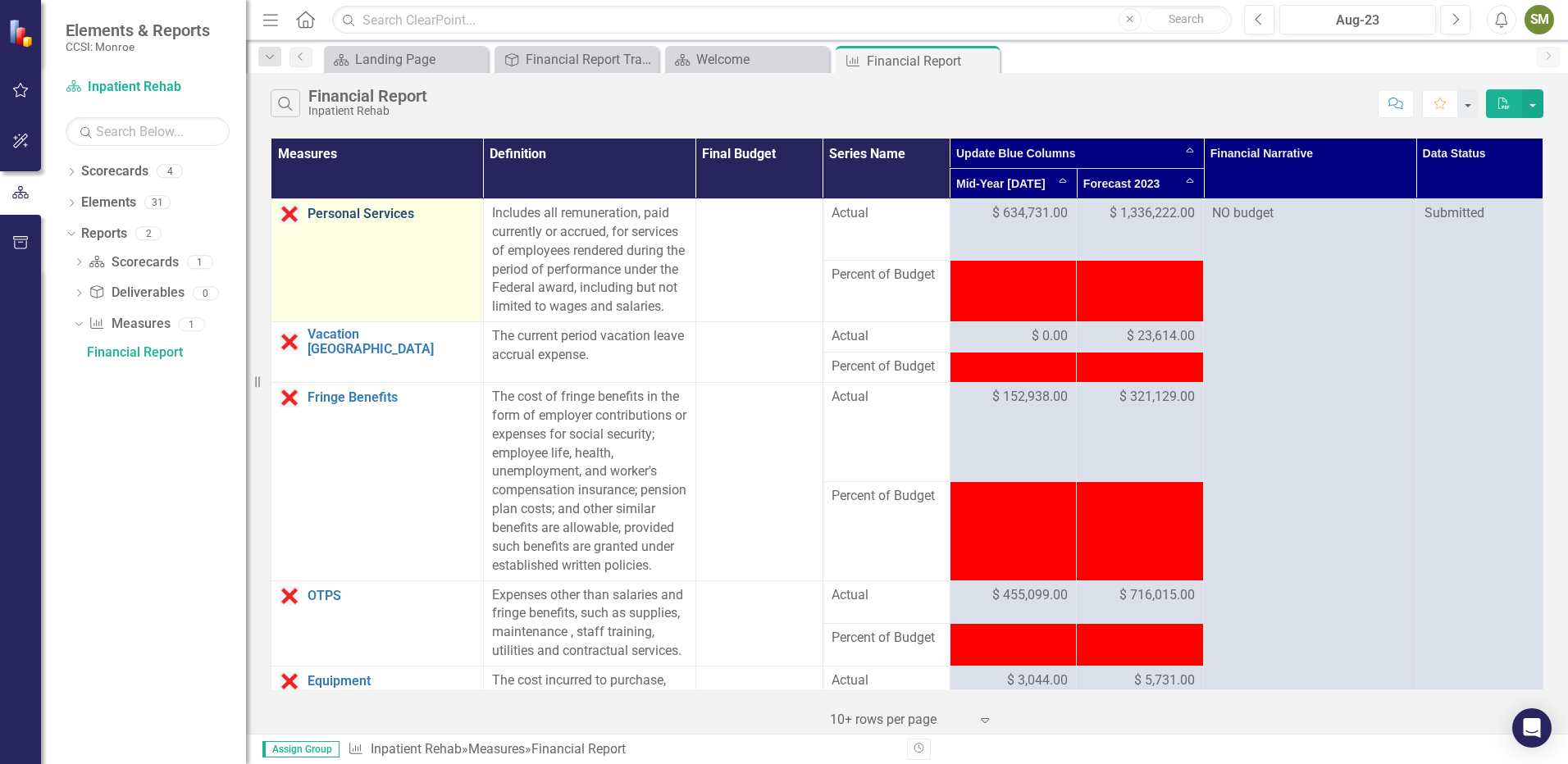
click at [319, 214] on link "Personal Services" at bounding box center [390, 213] width 167 height 15
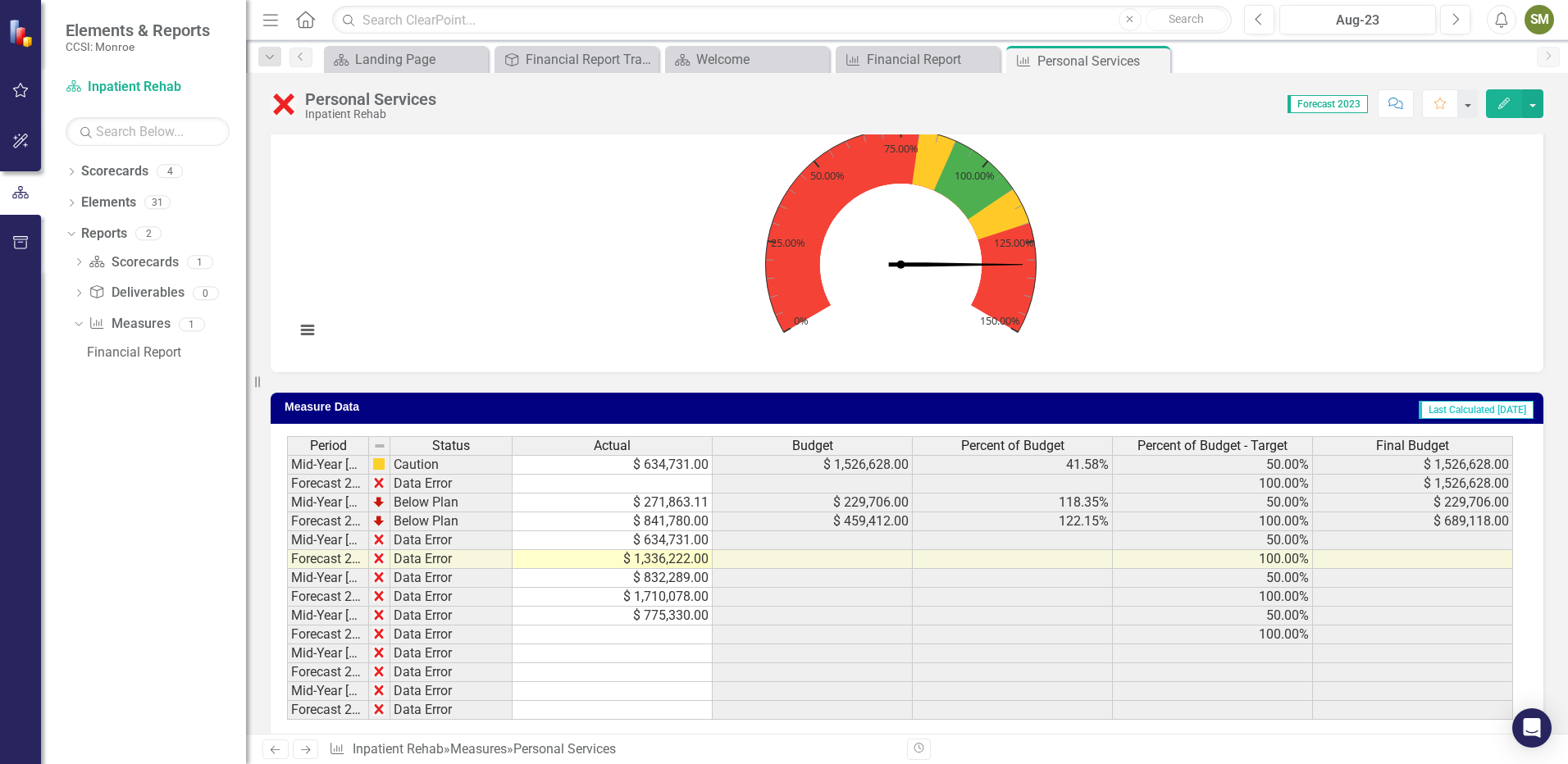
scroll to position [410, 0]
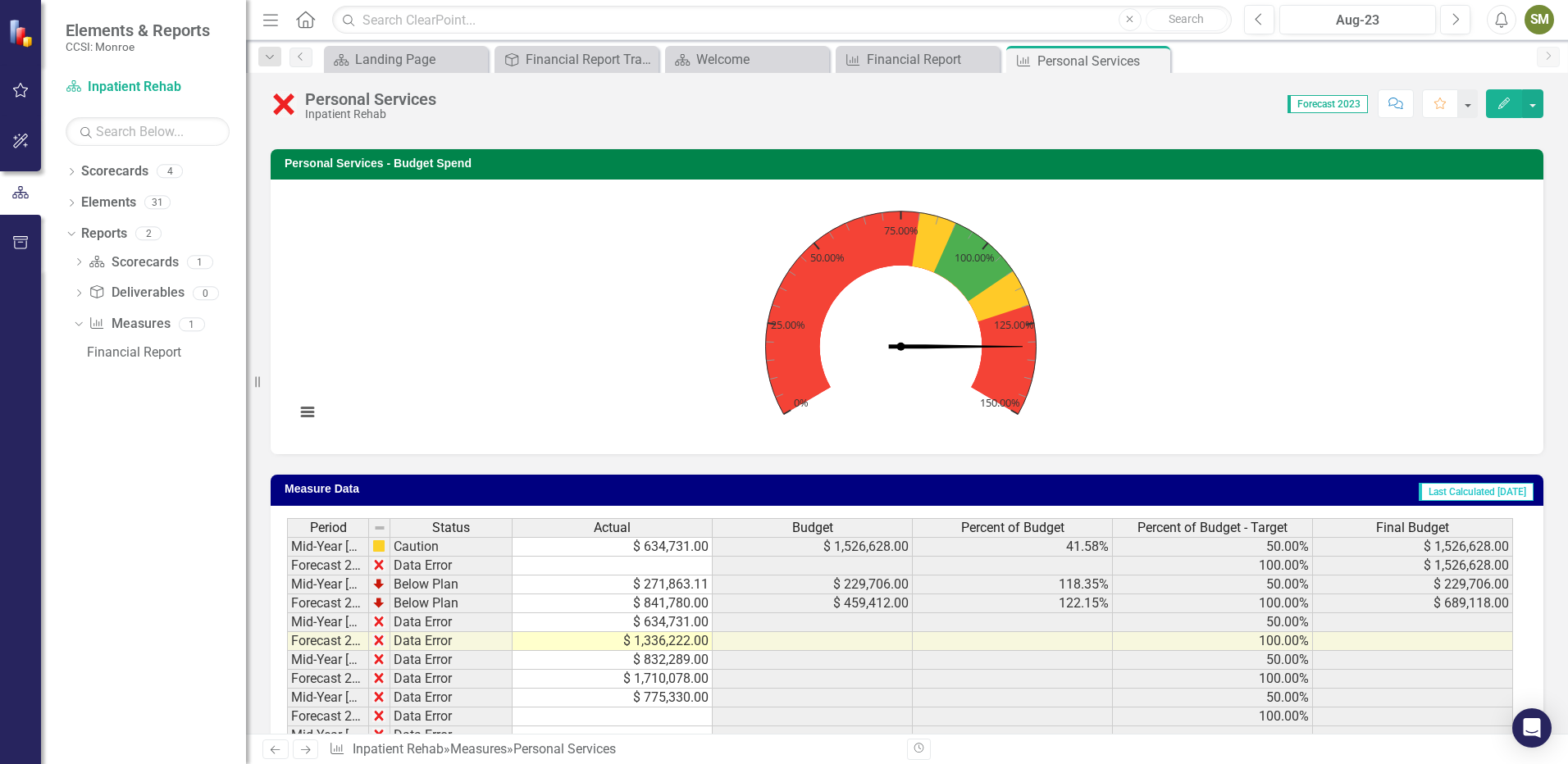
click at [1330, 106] on span "Forecast 2023" at bounding box center [1327, 104] width 81 height 18
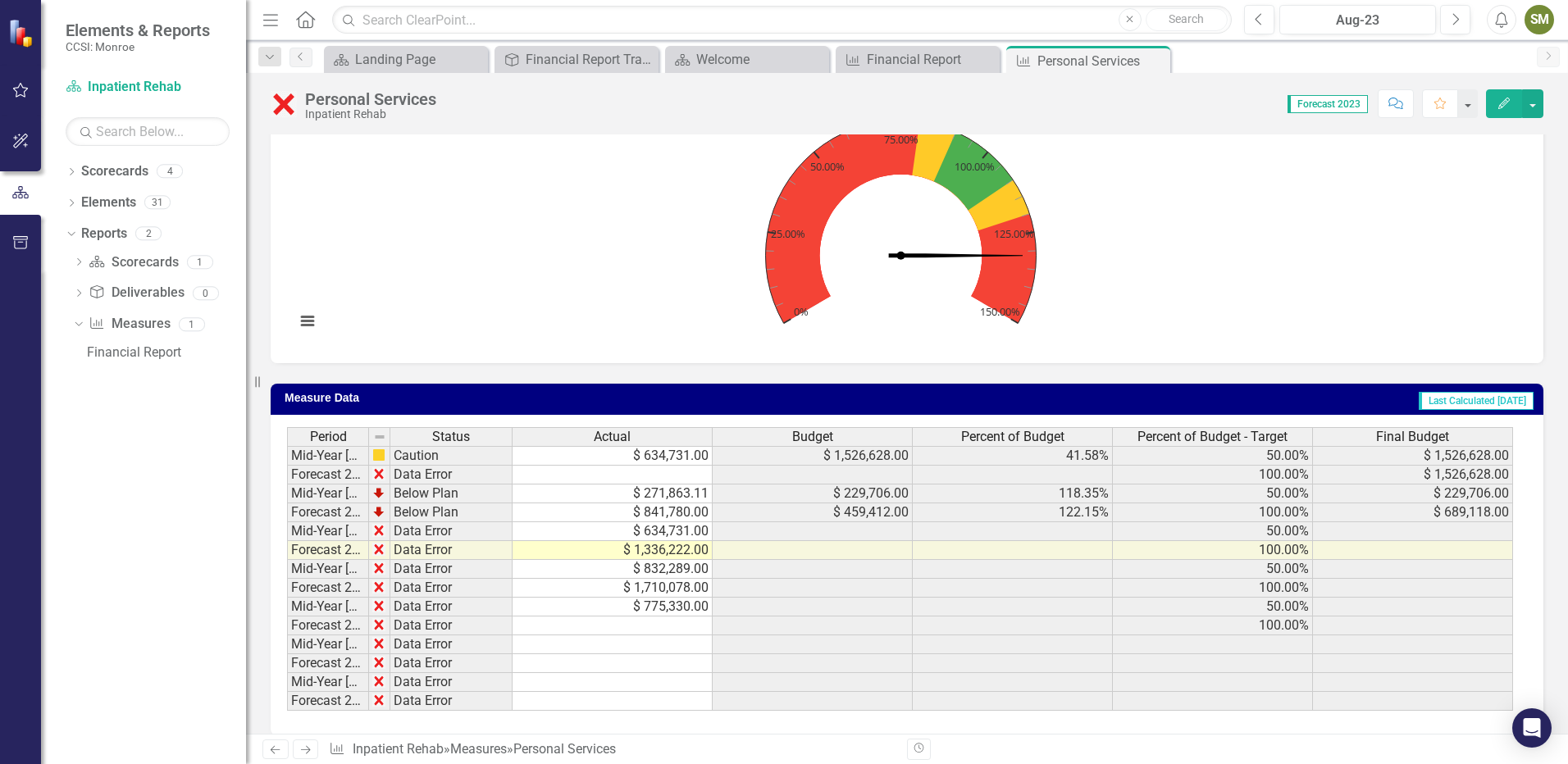
scroll to position [519, 0]
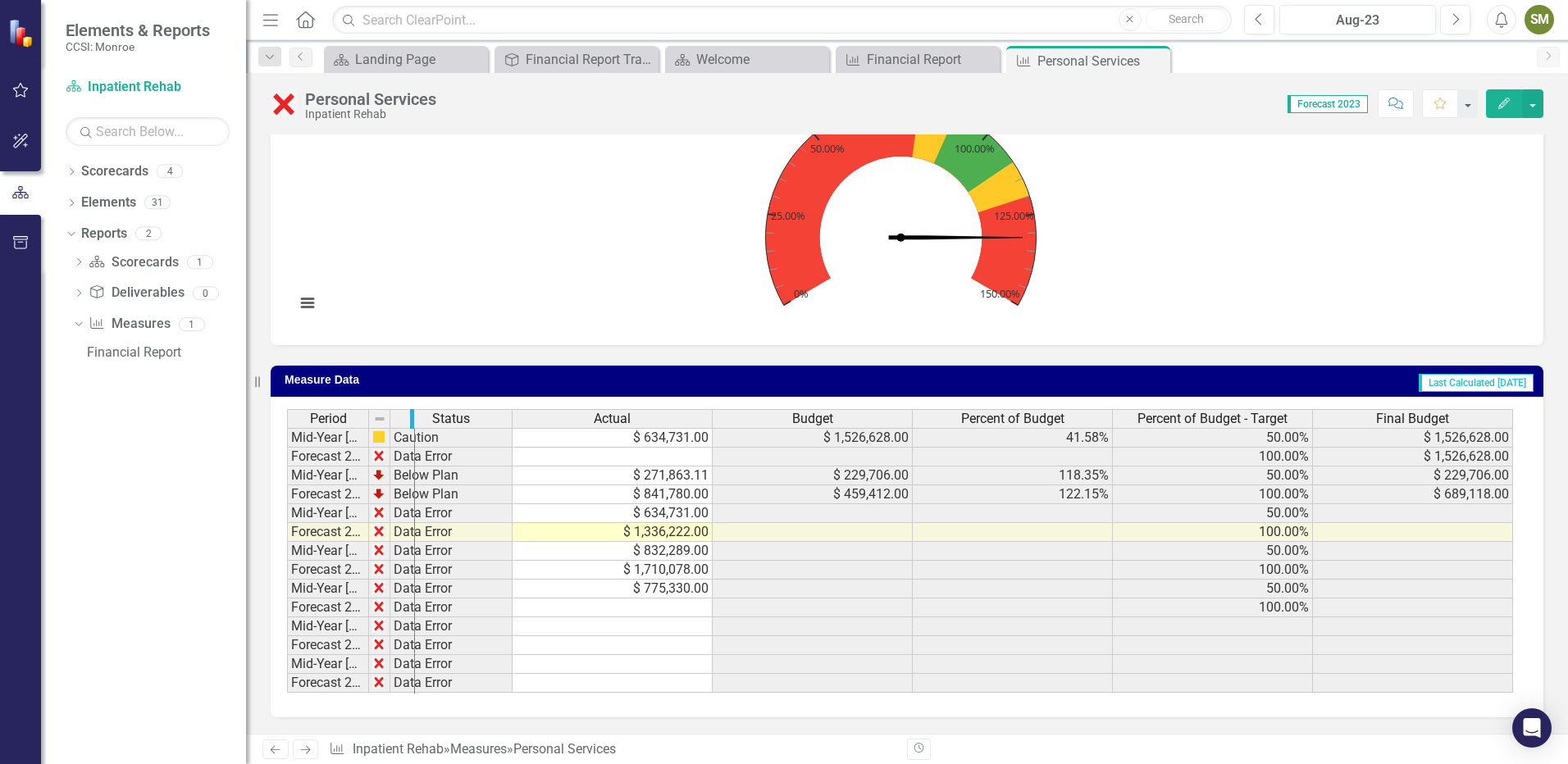
drag, startPoint x: 366, startPoint y: 419, endPoint x: 428, endPoint y: 434, distance: 63.8
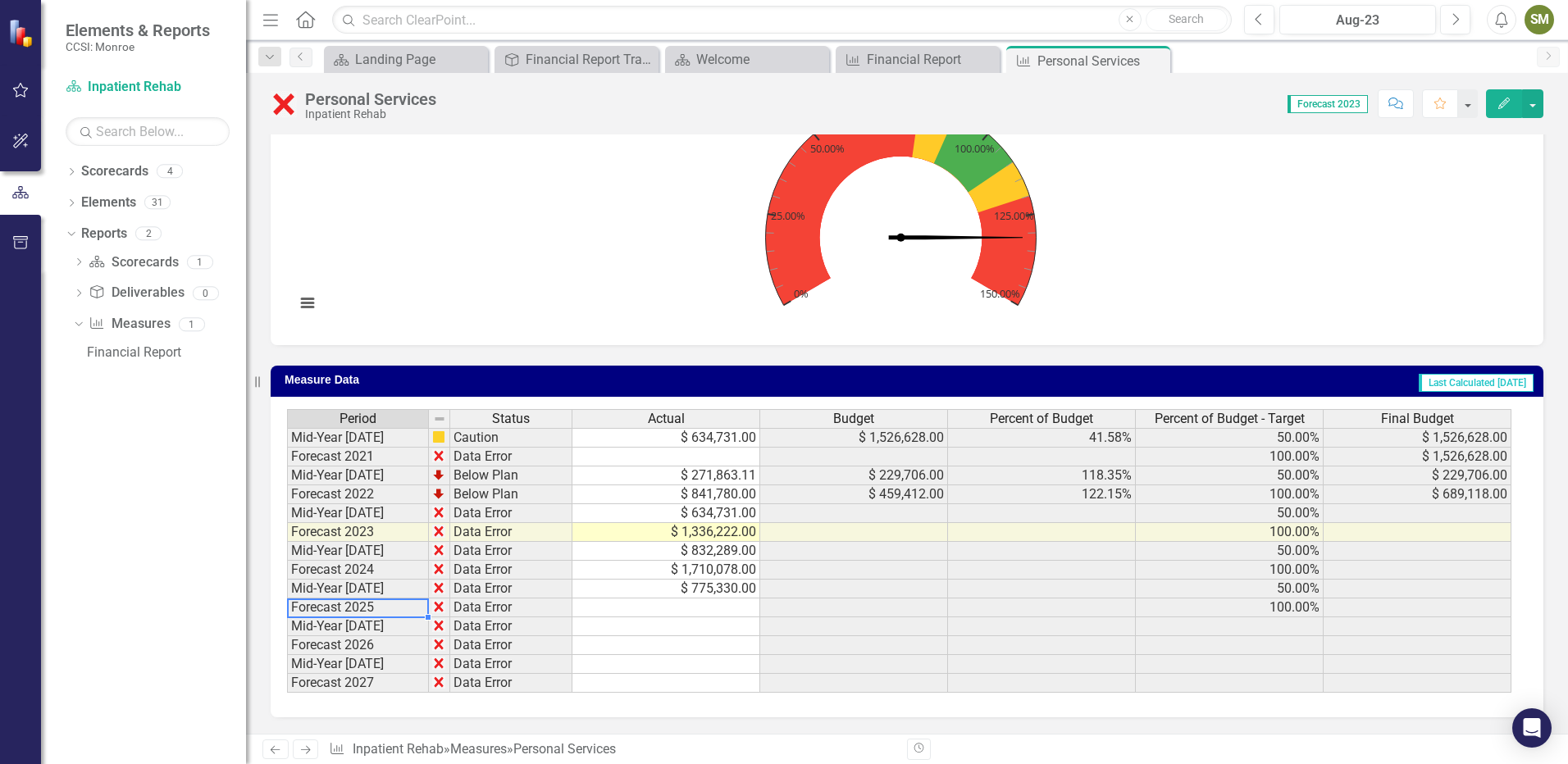
click at [328, 608] on td "Forecast 2025" at bounding box center [358, 607] width 142 height 19
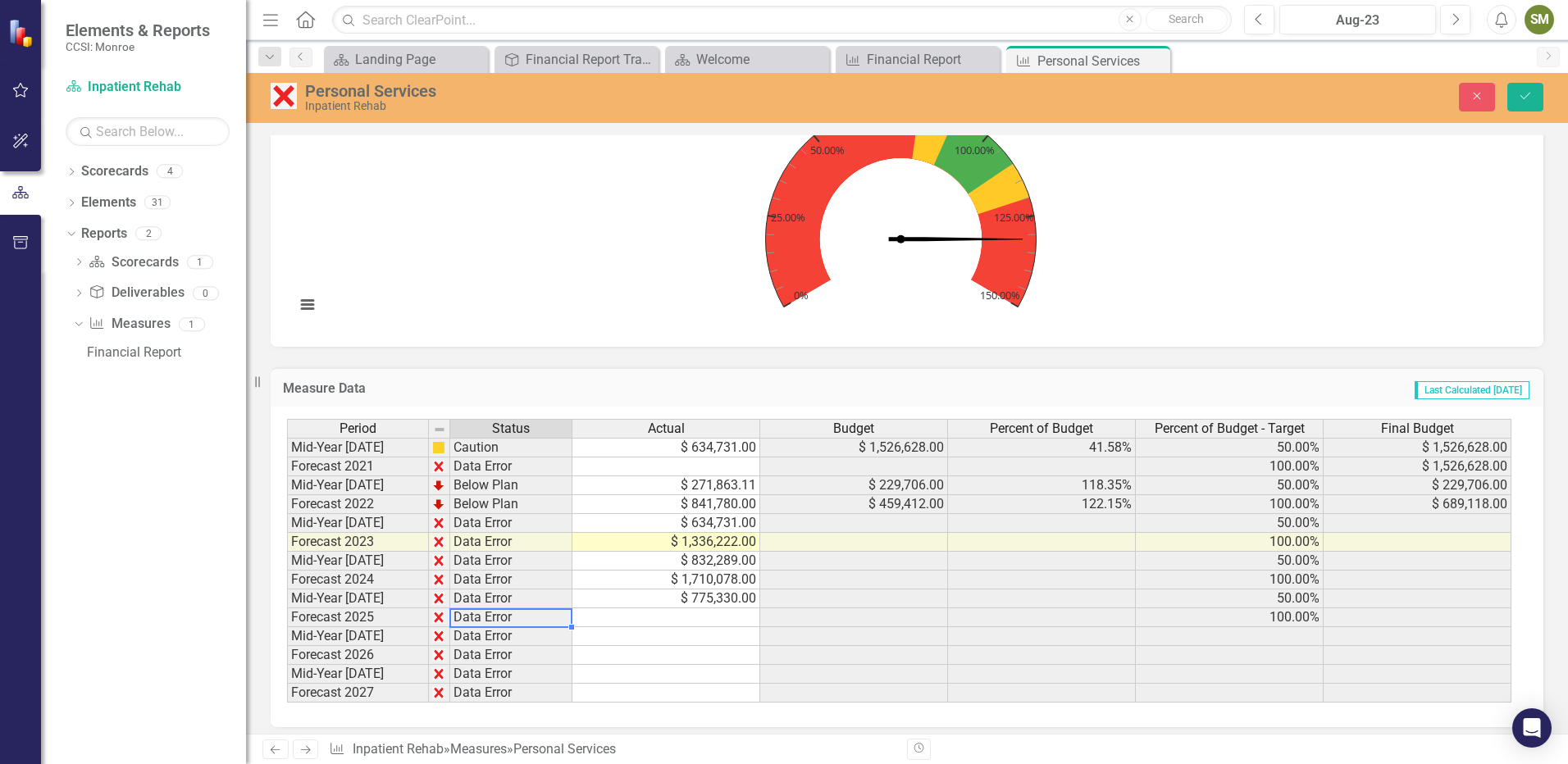
click at [463, 618] on td "Data Error" at bounding box center [511, 617] width 122 height 19
click at [1526, 96] on icon "Save" at bounding box center [1525, 96] width 15 height 12
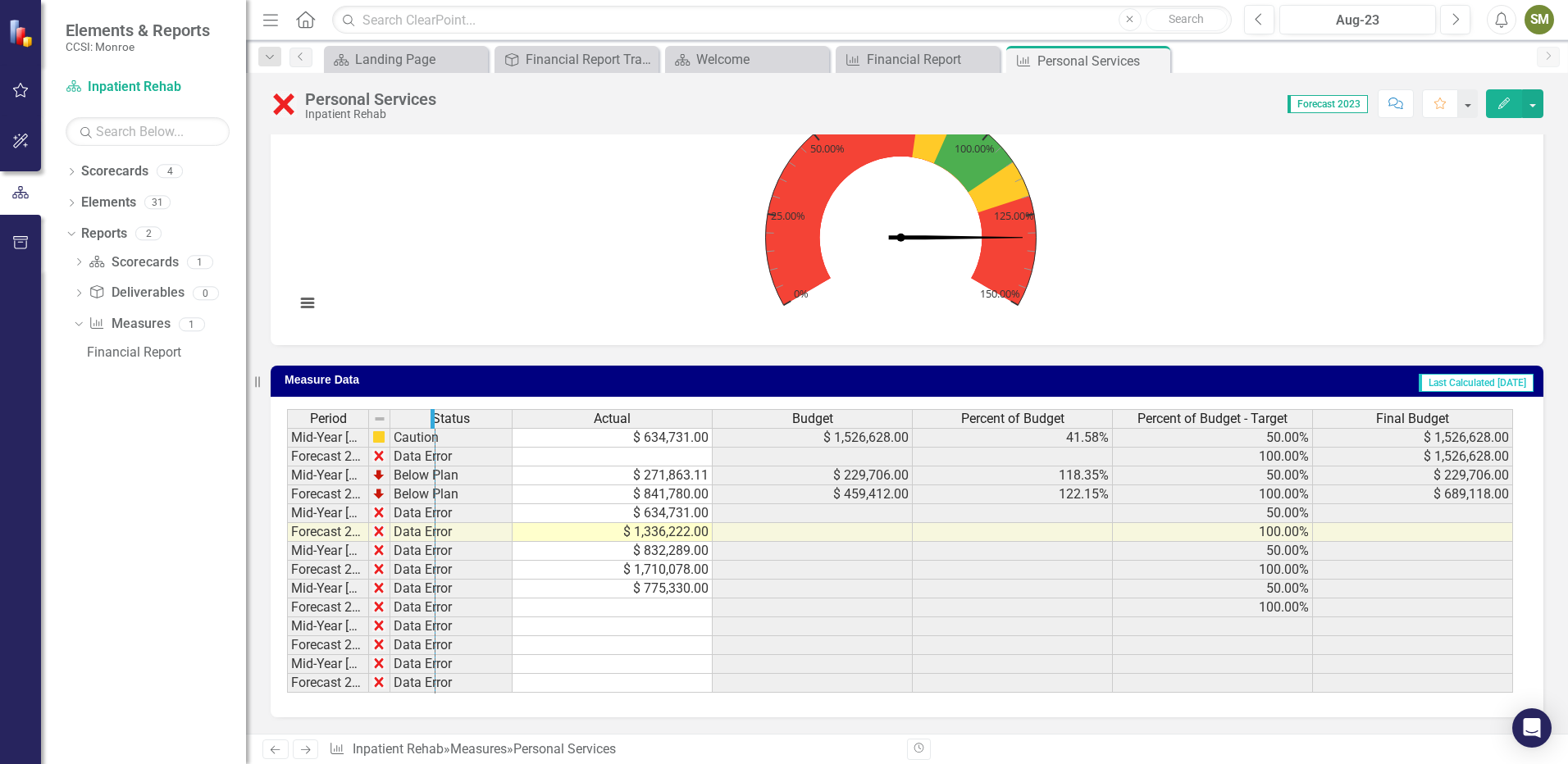
drag, startPoint x: 367, startPoint y: 416, endPoint x: 434, endPoint y: 434, distance: 69.4
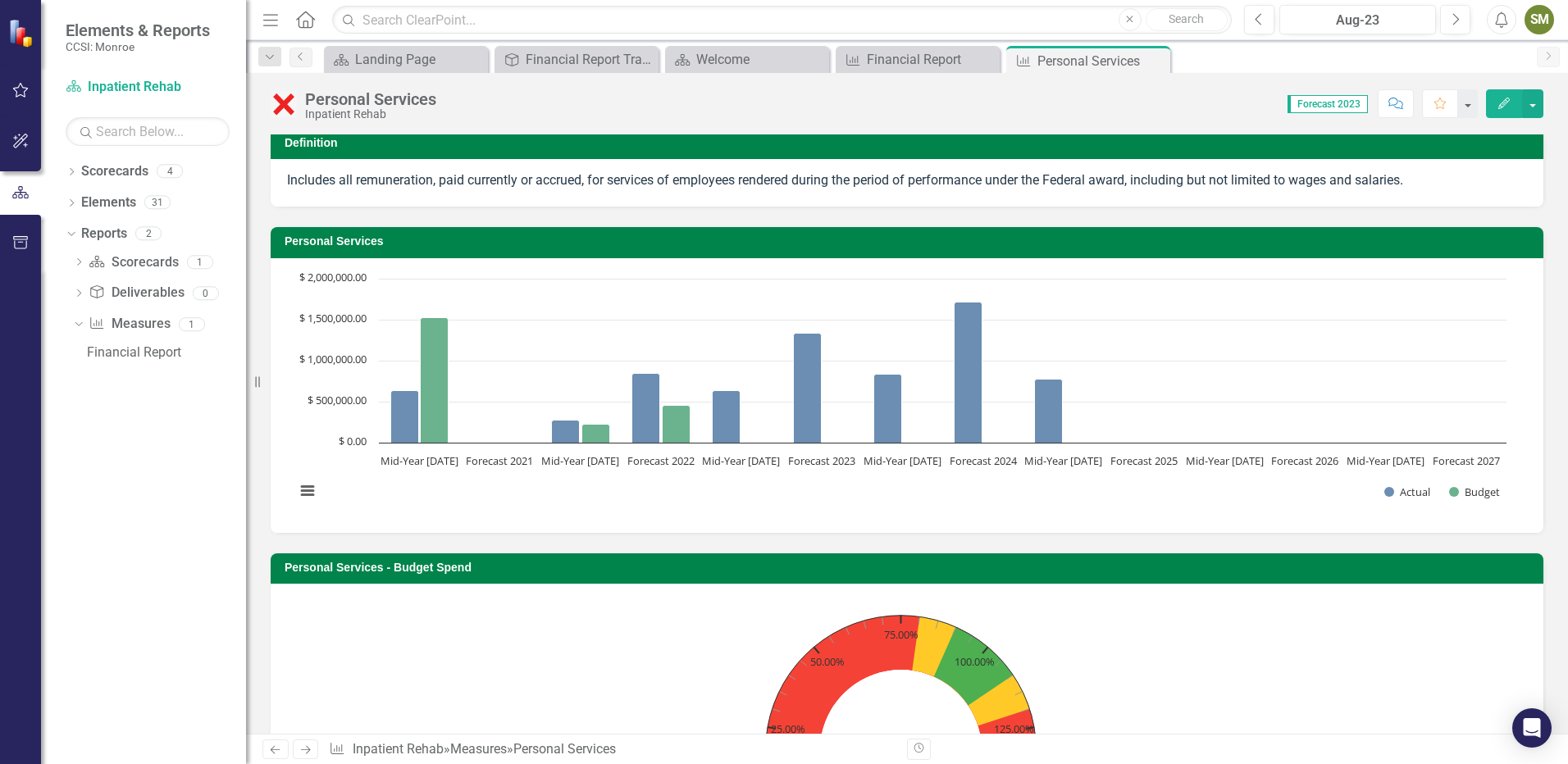
scroll to position [0, 0]
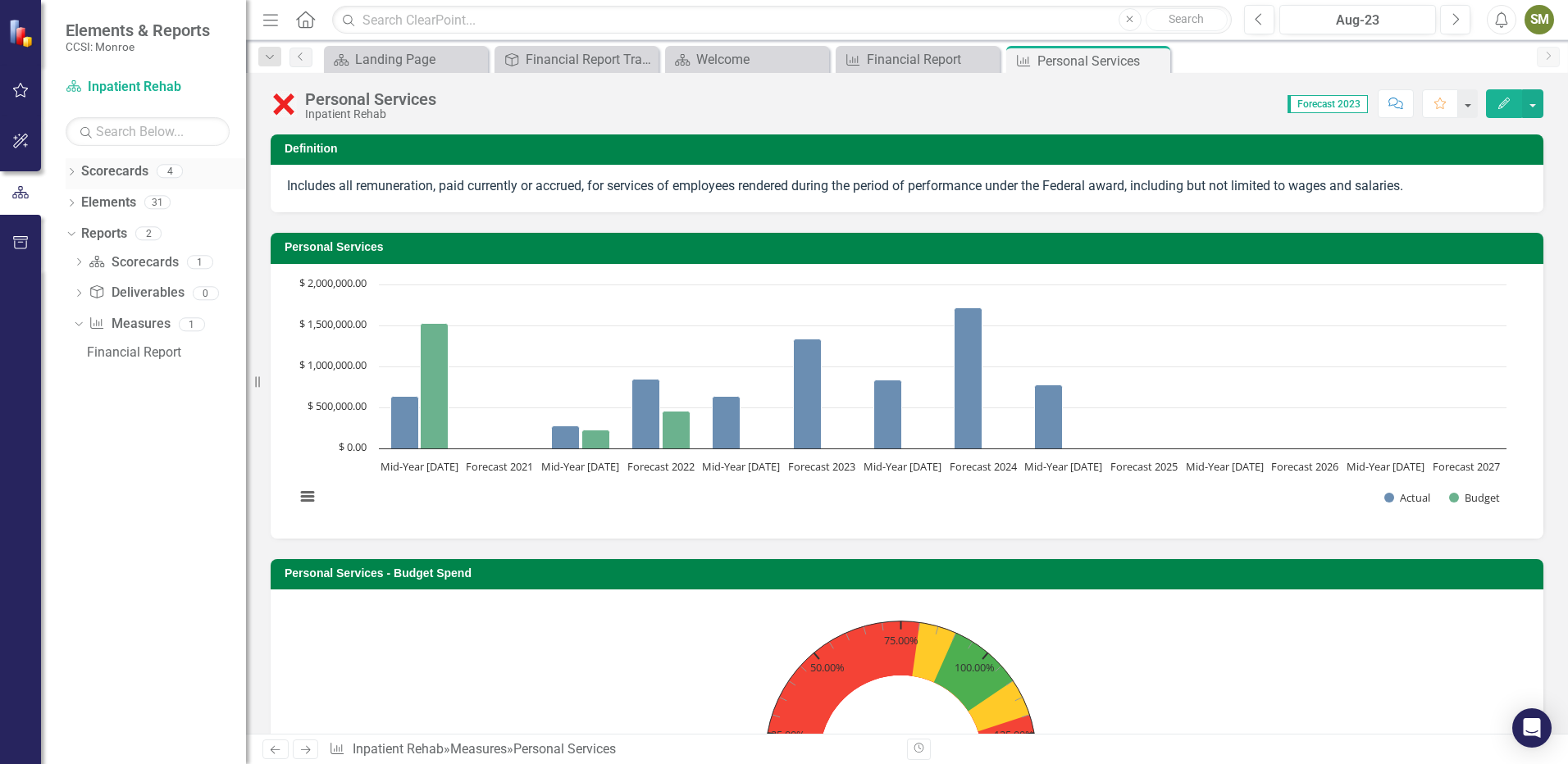
click at [74, 172] on icon "Dropdown" at bounding box center [71, 174] width 12 height 9
click at [117, 230] on link "Inpatient Rehab" at bounding box center [175, 234] width 139 height 19
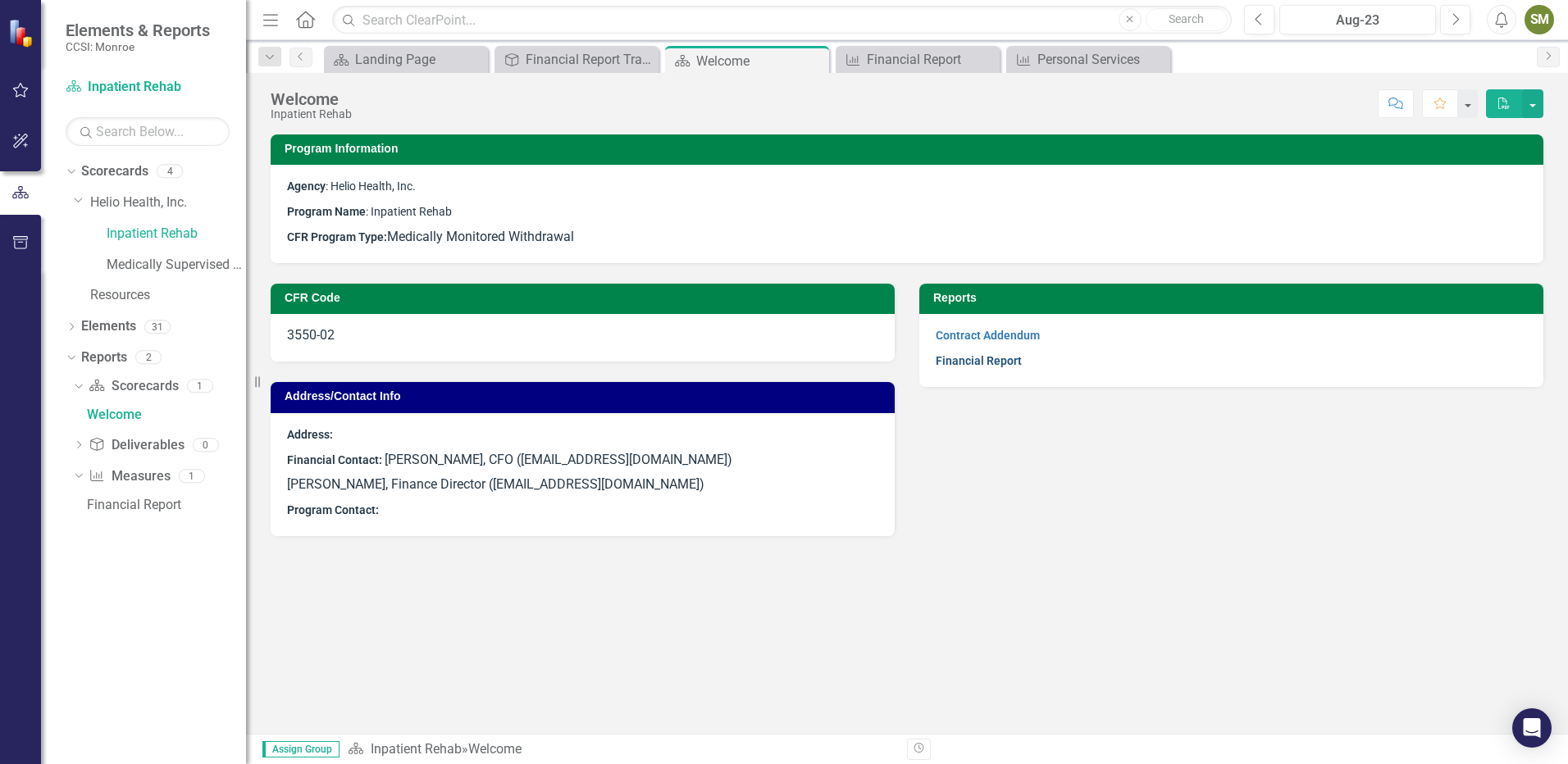
click at [957, 360] on link "Financial Report" at bounding box center [978, 360] width 86 height 13
